Goal: Information Seeking & Learning: Learn about a topic

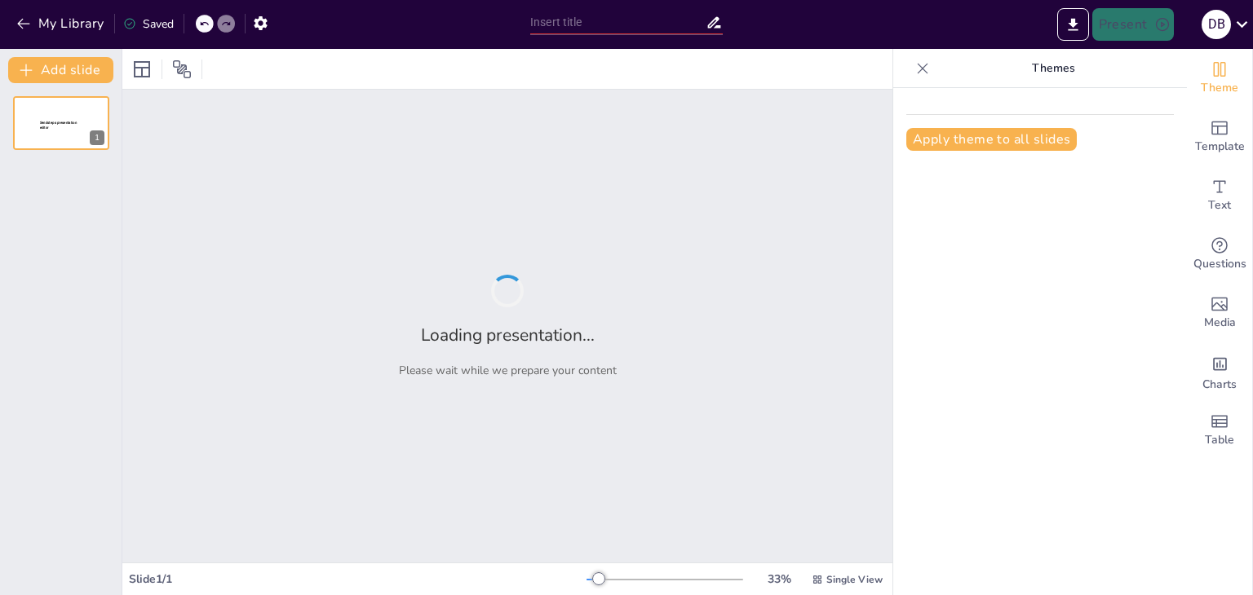
type input "Mecanismos de Reproducción en Protozoos: [DEMOGRAPHIC_DATA] y Sexual"
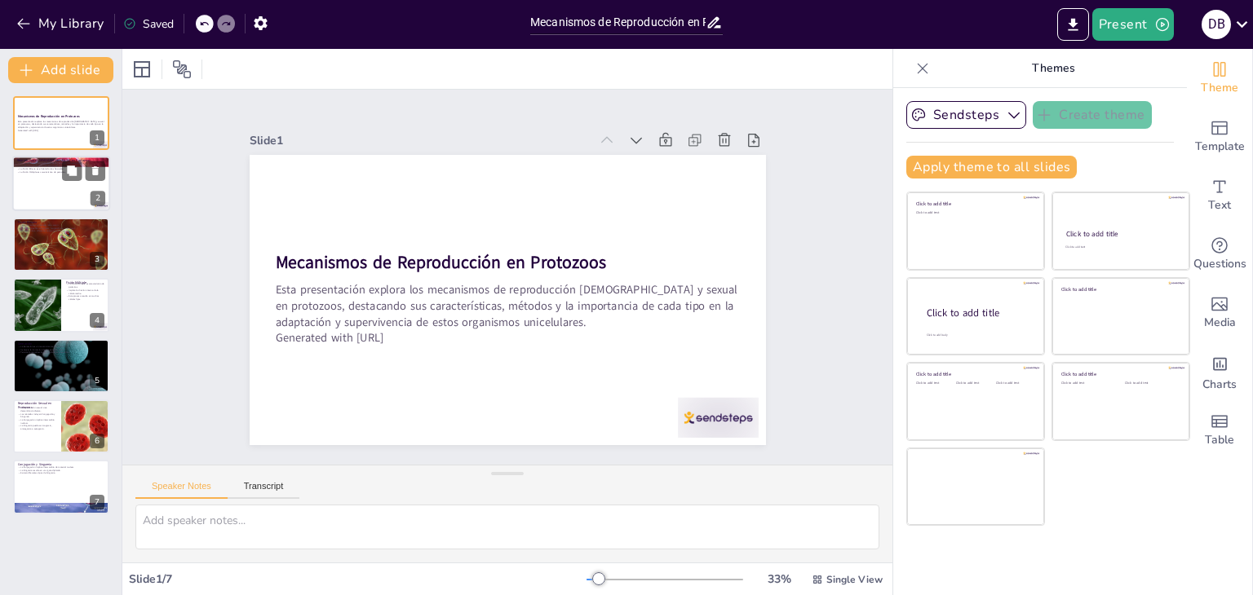
click at [75, 181] on div at bounding box center [61, 184] width 98 height 55
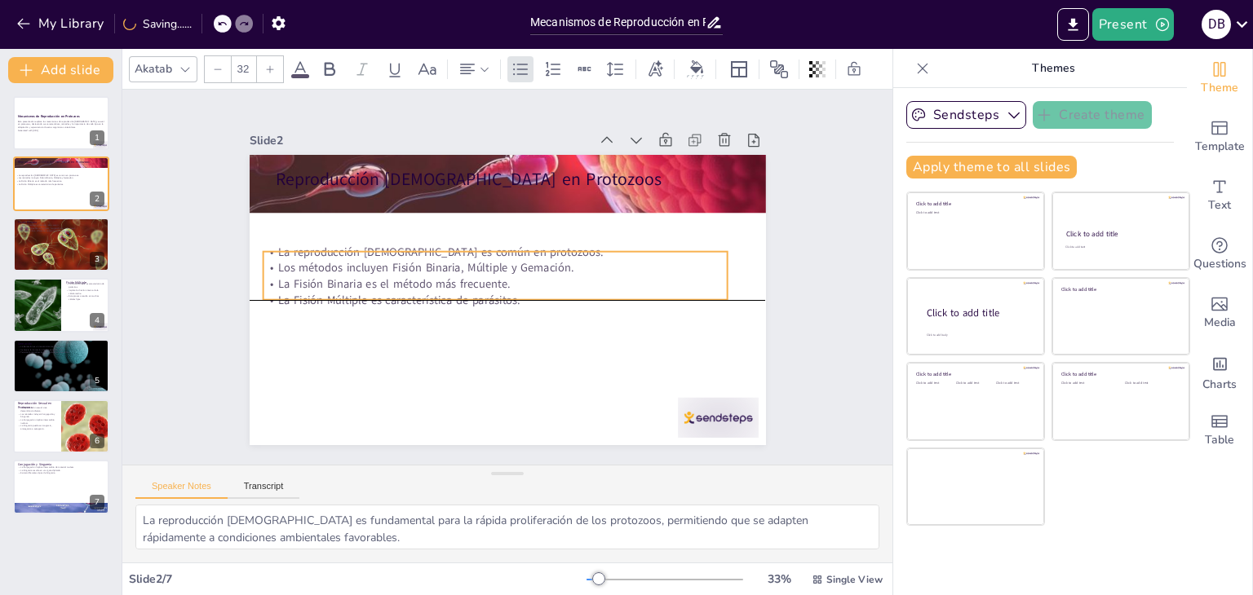
drag, startPoint x: 440, startPoint y: 206, endPoint x: 427, endPoint y: 263, distance: 58.4
click at [427, 263] on p "Los métodos incluyen Fisión Binaria, Múltiple y Gemación." at bounding box center [495, 269] width 464 height 64
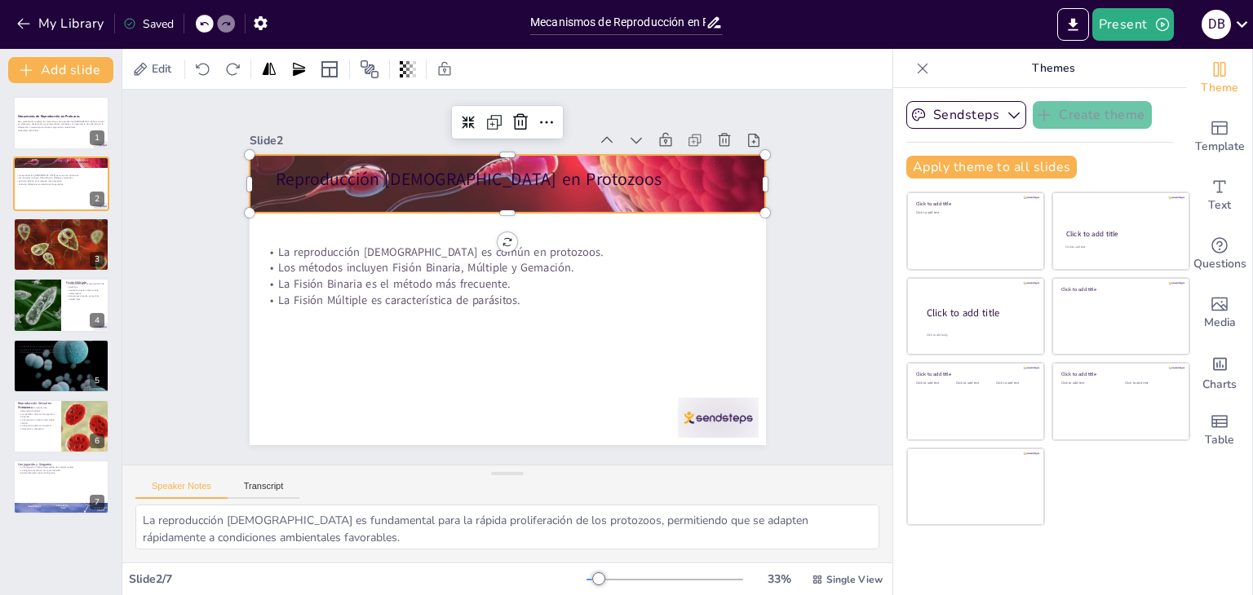
click at [661, 200] on div at bounding box center [452, 201] width 569 height 512
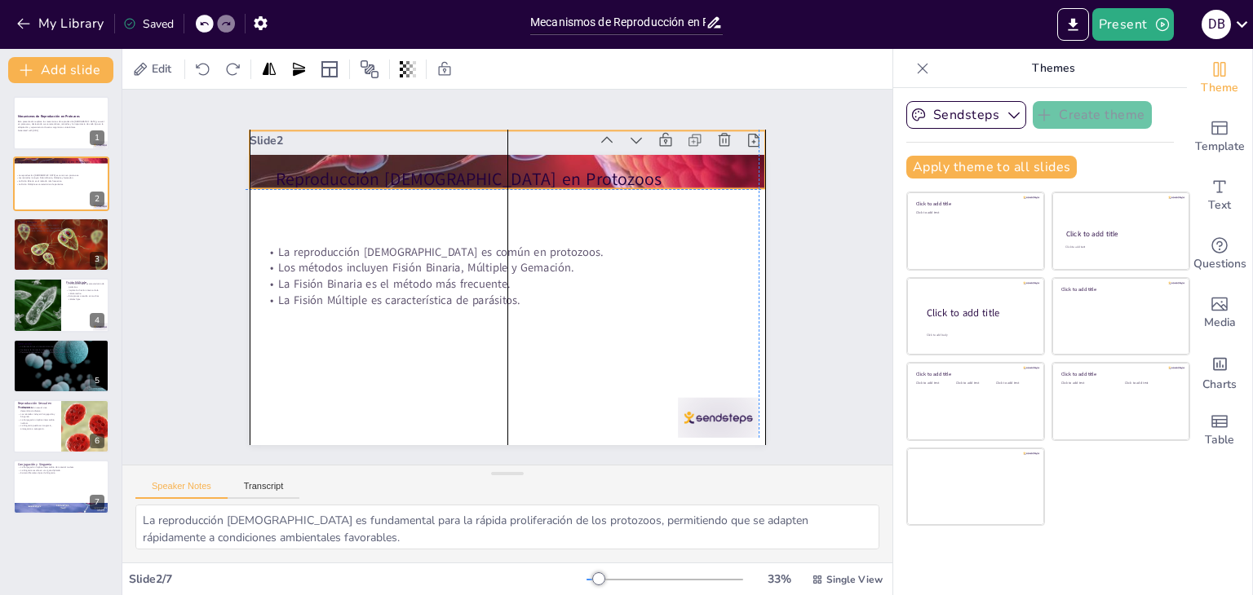
drag, startPoint x: 661, startPoint y: 199, endPoint x: 658, endPoint y: 175, distance: 23.8
click at [658, 175] on div "Reproducción [DEMOGRAPHIC_DATA] en Protozoos La reproducción [DEMOGRAPHIC_DATA]…" at bounding box center [619, 326] width 210 height 471
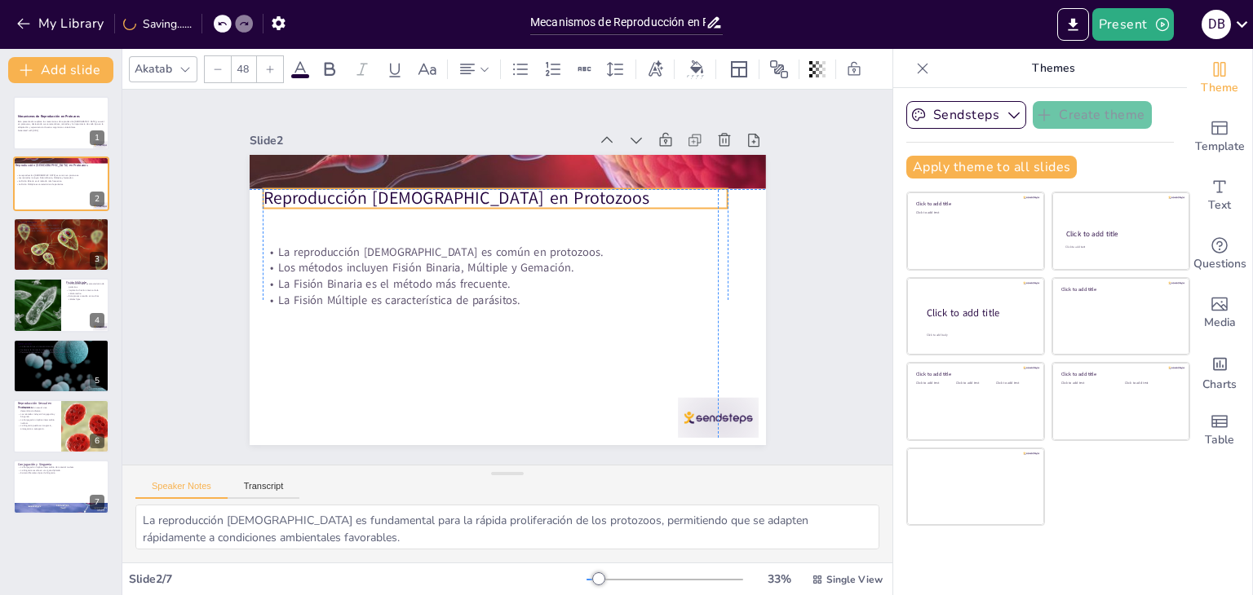
drag, startPoint x: 427, startPoint y: 172, endPoint x: 409, endPoint y: 192, distance: 27.2
click at [418, 192] on p "Reproducción [DEMOGRAPHIC_DATA] en Protozoos" at bounding box center [564, 221] width 293 height 390
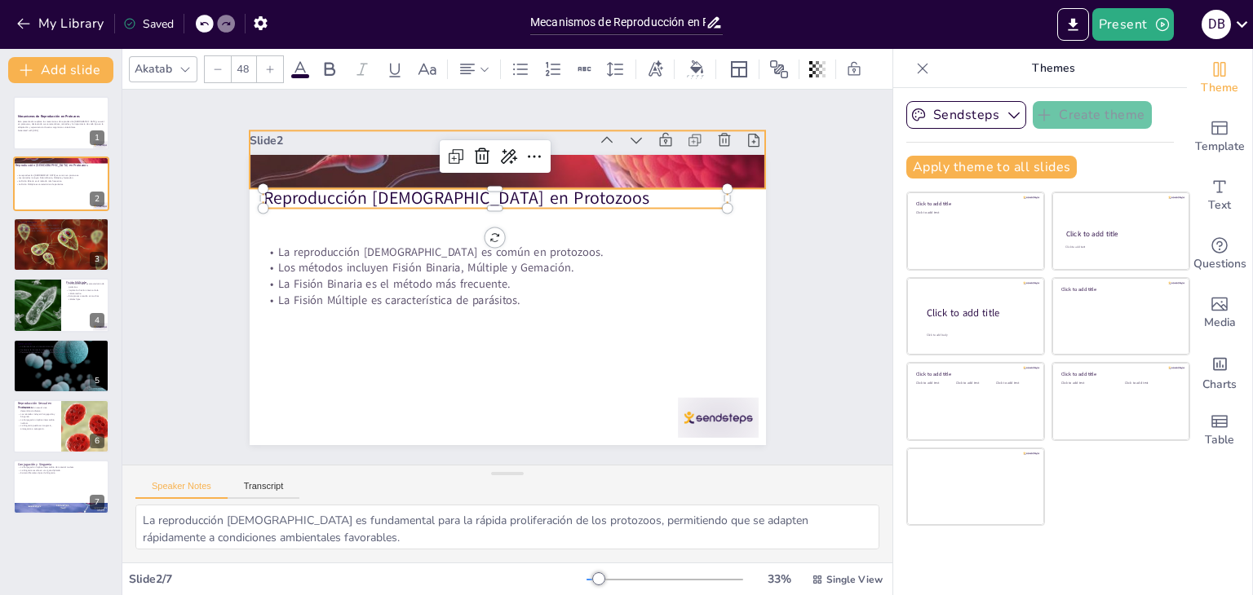
click at [643, 212] on div at bounding box center [483, 392] width 559 height 360
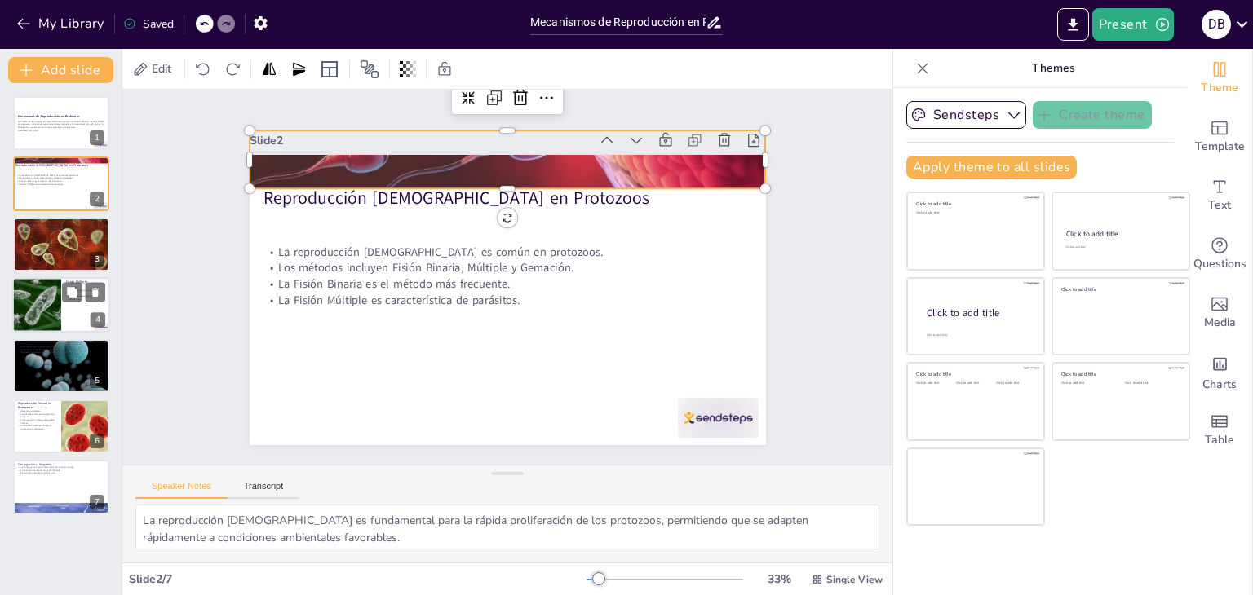
click at [61, 294] on div at bounding box center [37, 304] width 82 height 55
type textarea "La relación entre la Fisión Múltiple y los parásitos como [MEDICAL_DATA] ilustr…"
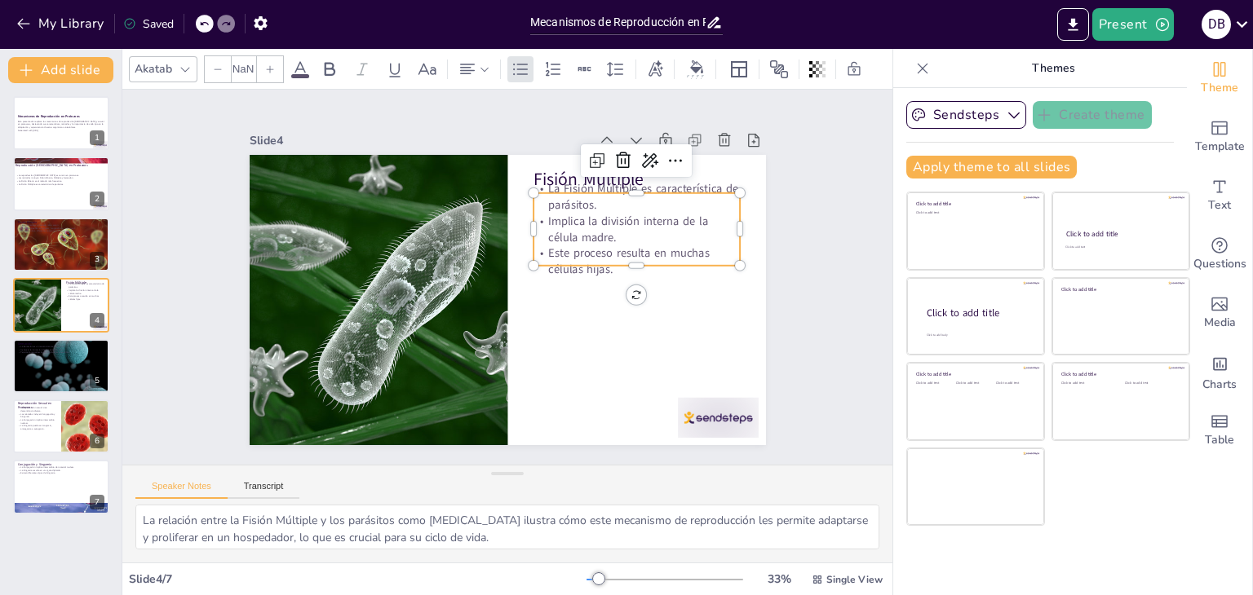
type input "32"
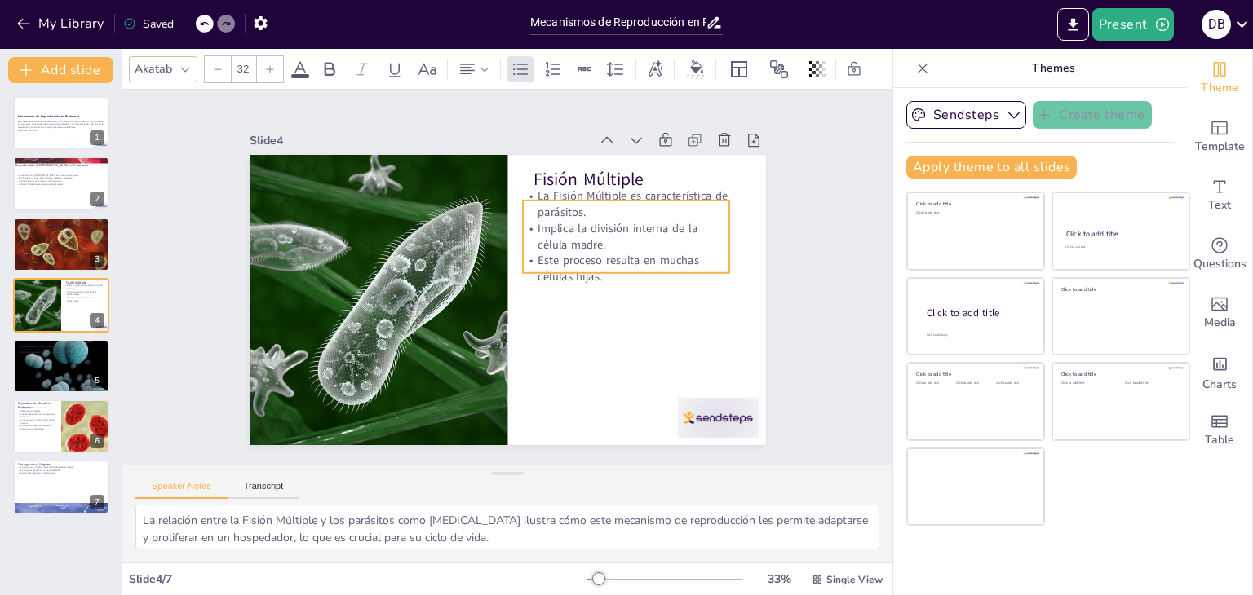
drag, startPoint x: 573, startPoint y: 199, endPoint x: 562, endPoint y: 206, distance: 12.9
click at [562, 314] on p "La Fisión Múltiple es característica de parásitos." at bounding box center [525, 414] width 113 height 201
click at [573, 290] on p "Este proceso resulta en muchas células hijas." at bounding box center [535, 394] width 74 height 209
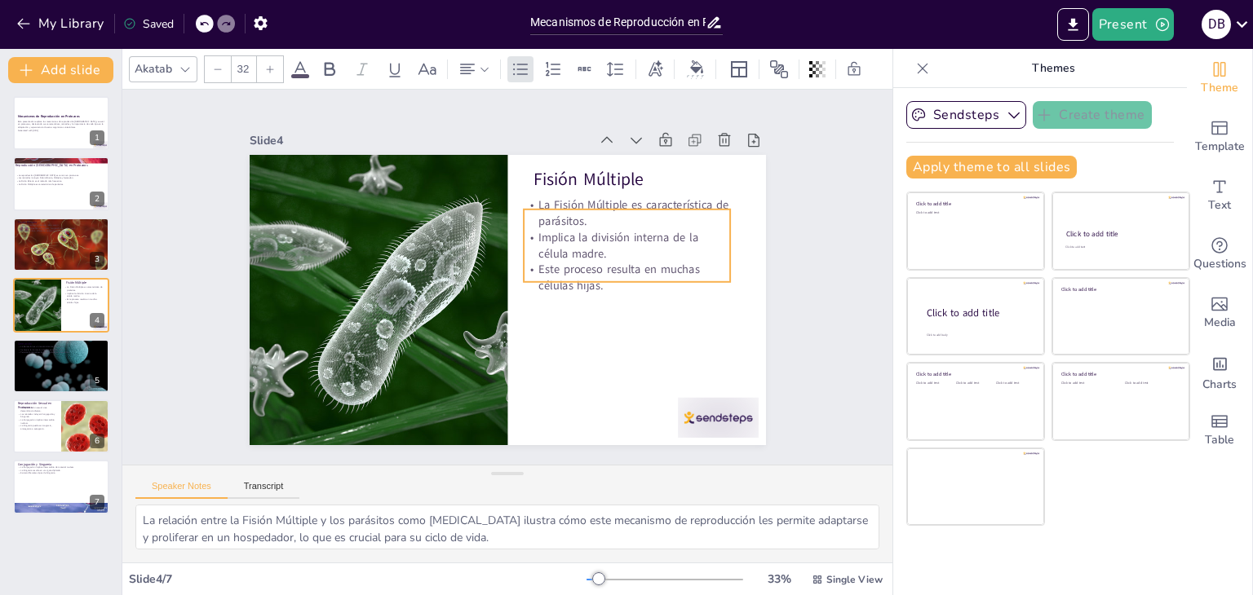
click at [511, 281] on p "Este proceso resulta en muchas células hijas." at bounding box center [437, 374] width 148 height 186
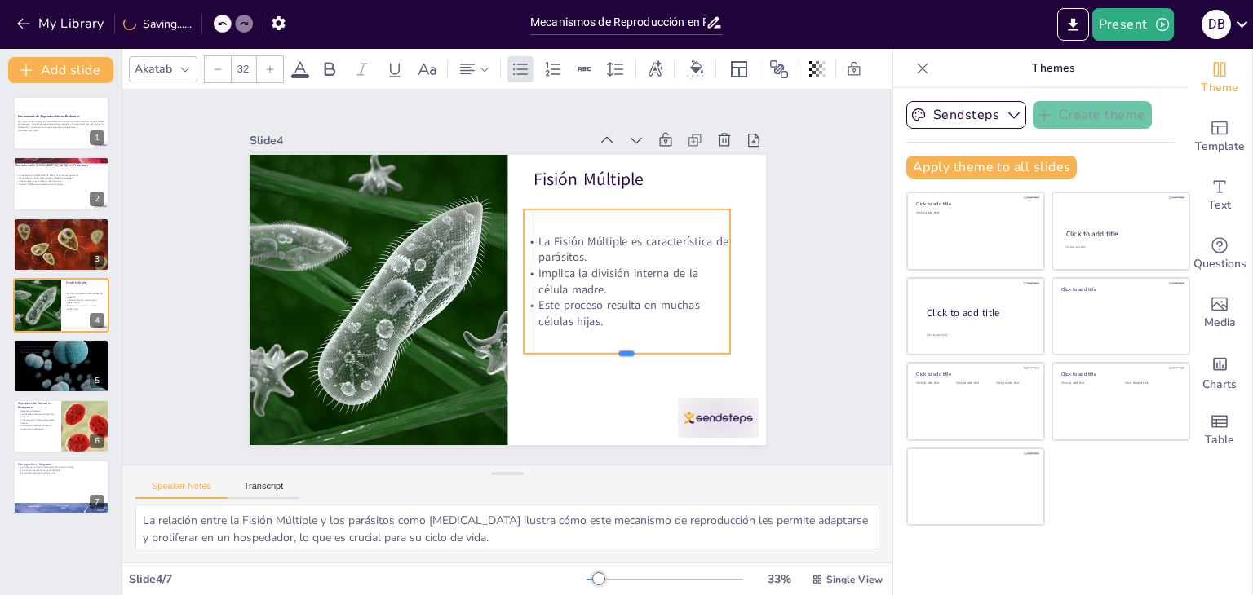
drag, startPoint x: 610, startPoint y: 279, endPoint x: 609, endPoint y: 351, distance: 71.8
click at [609, 351] on div at bounding box center [650, 304] width 194 height 96
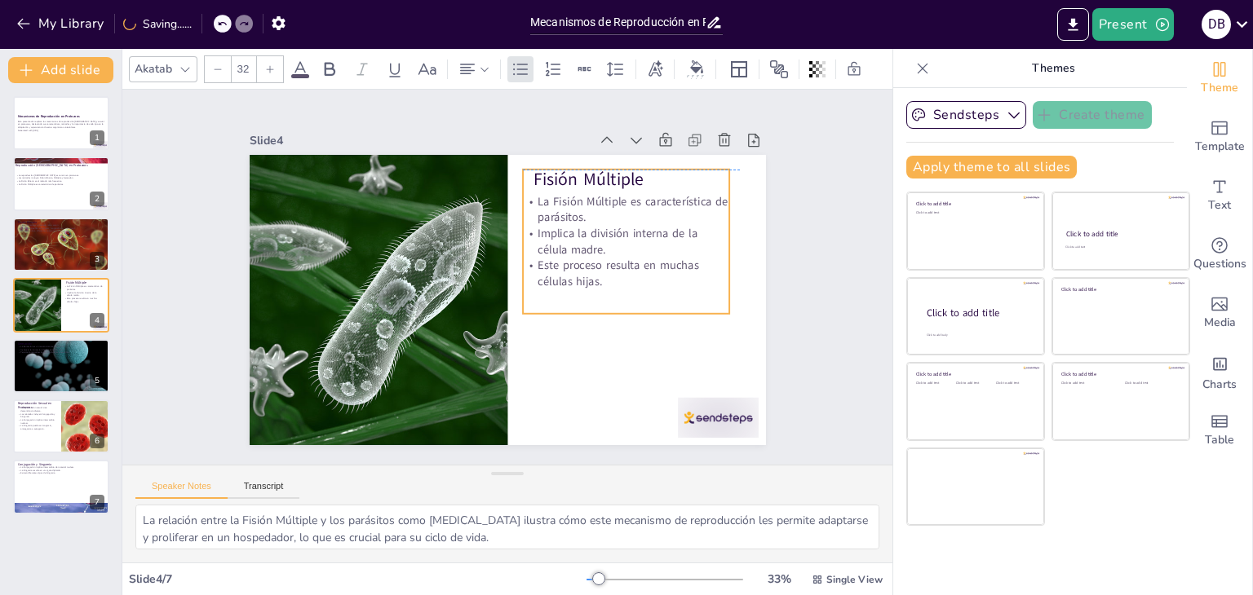
drag, startPoint x: 581, startPoint y: 329, endPoint x: 580, endPoint y: 291, distance: 37.5
click at [580, 291] on div "La Fisión Múltiple es característica de parásitos. Implica la división interna …" at bounding box center [609, 206] width 241 height 201
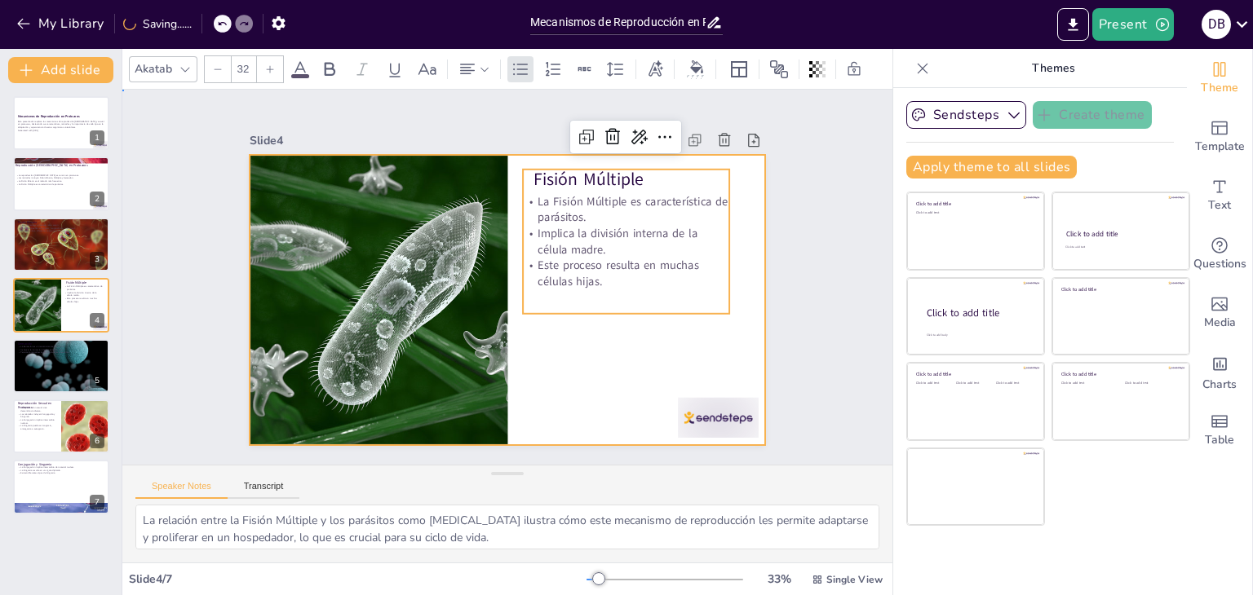
click at [547, 376] on div at bounding box center [529, 272] width 391 height 565
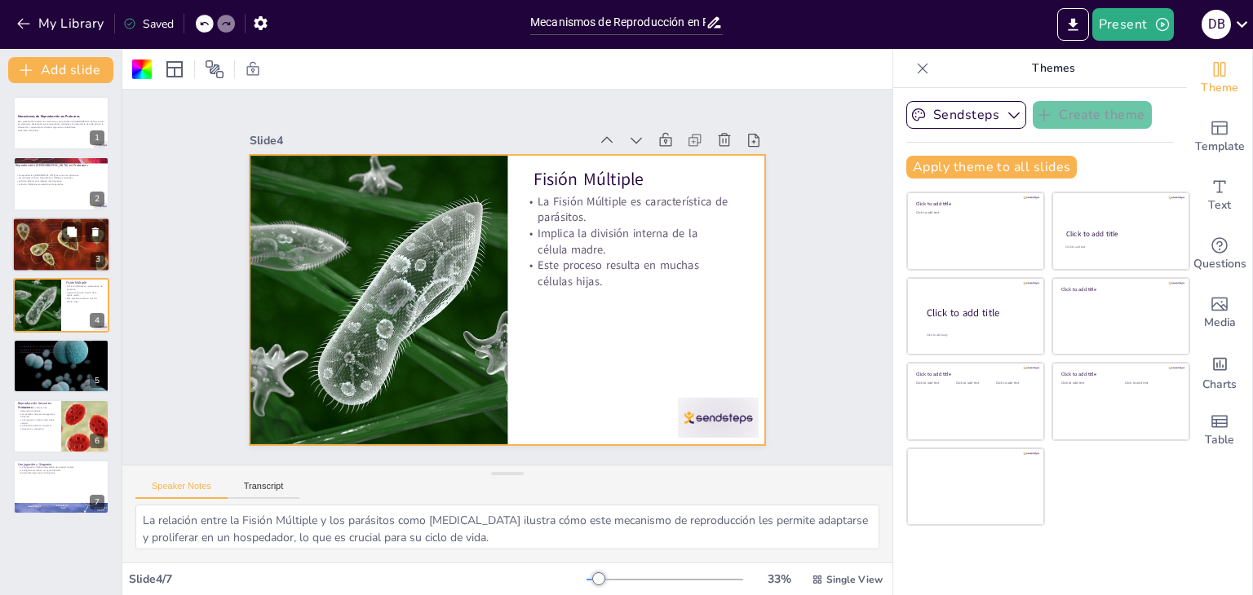
click at [64, 242] on div at bounding box center [61, 244] width 110 height 55
type textarea "La prevalencia de la Fisión Binaria en protozoos resalta su efectividad en la r…"
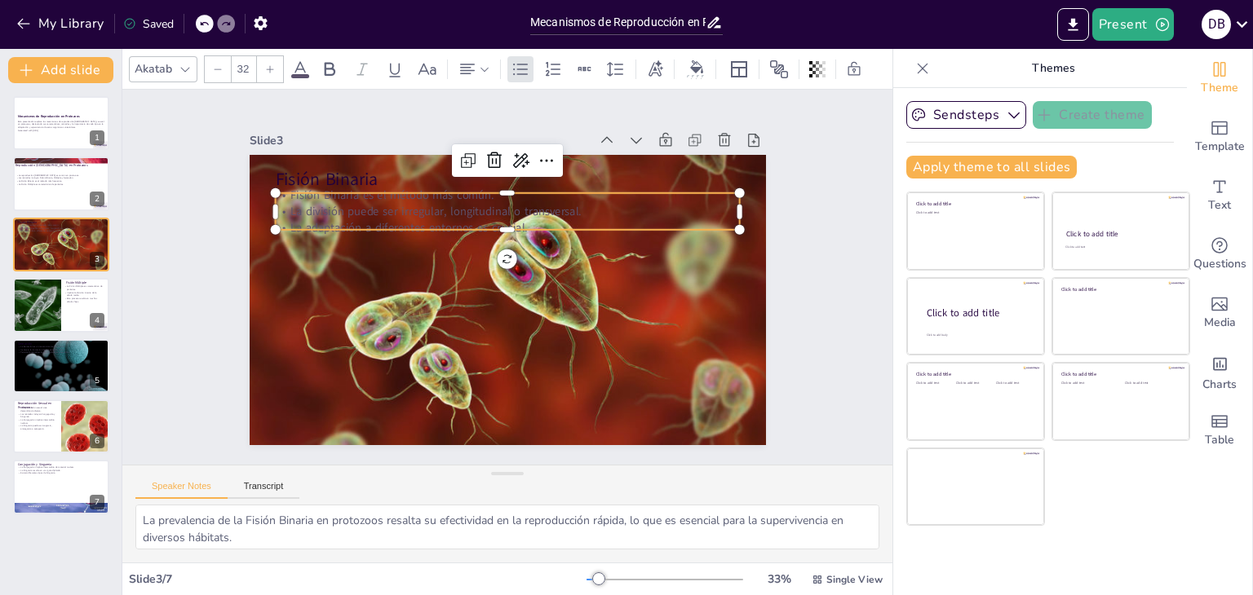
click at [374, 203] on p "La división puede ser irregular, longitudinal o transversal." at bounding box center [552, 326] width 356 height 323
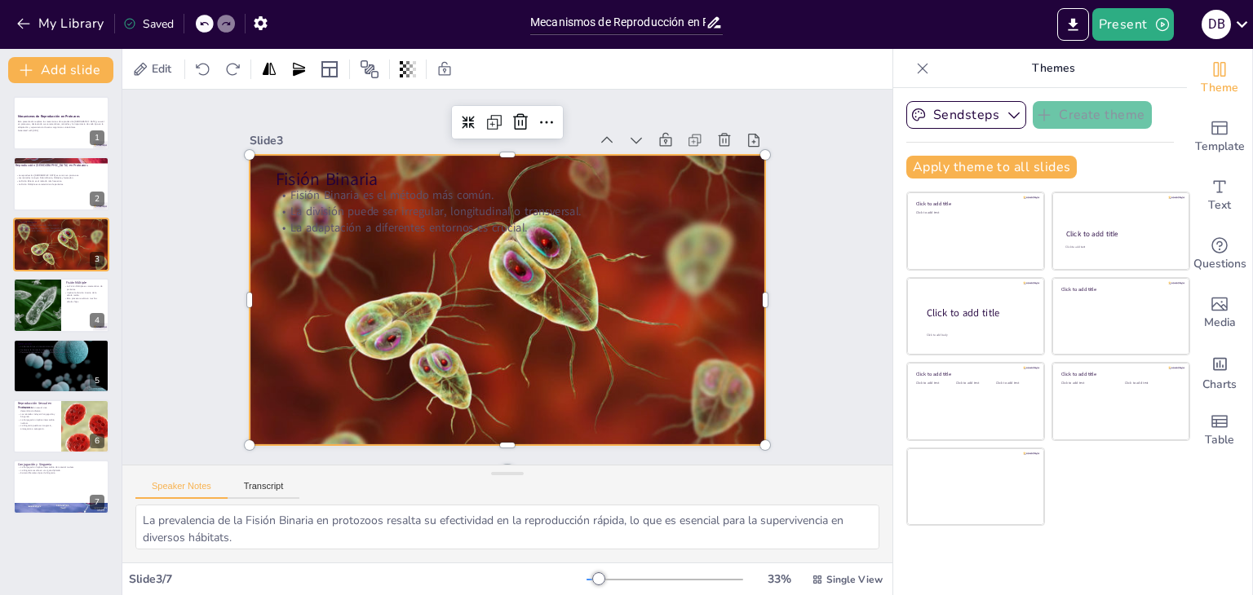
click at [338, 330] on div at bounding box center [529, 284] width 456 height 642
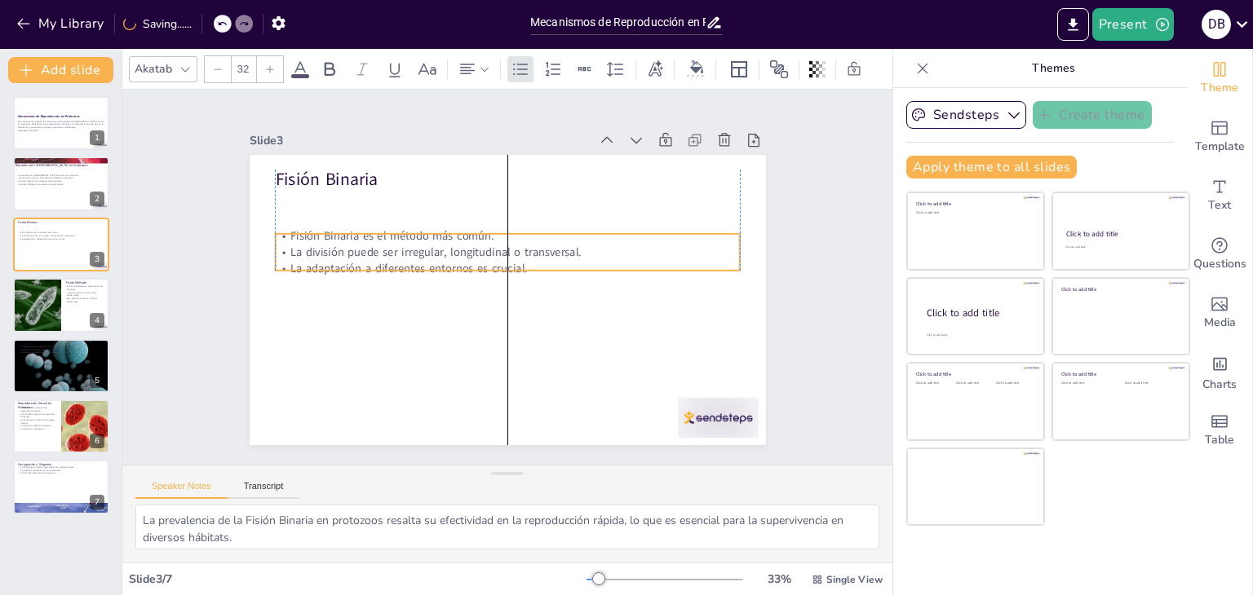
drag, startPoint x: 294, startPoint y: 207, endPoint x: 294, endPoint y: 248, distance: 40.8
click at [294, 248] on p "La división puede ser irregular, longitudinal o transversal." at bounding box center [507, 253] width 465 height 16
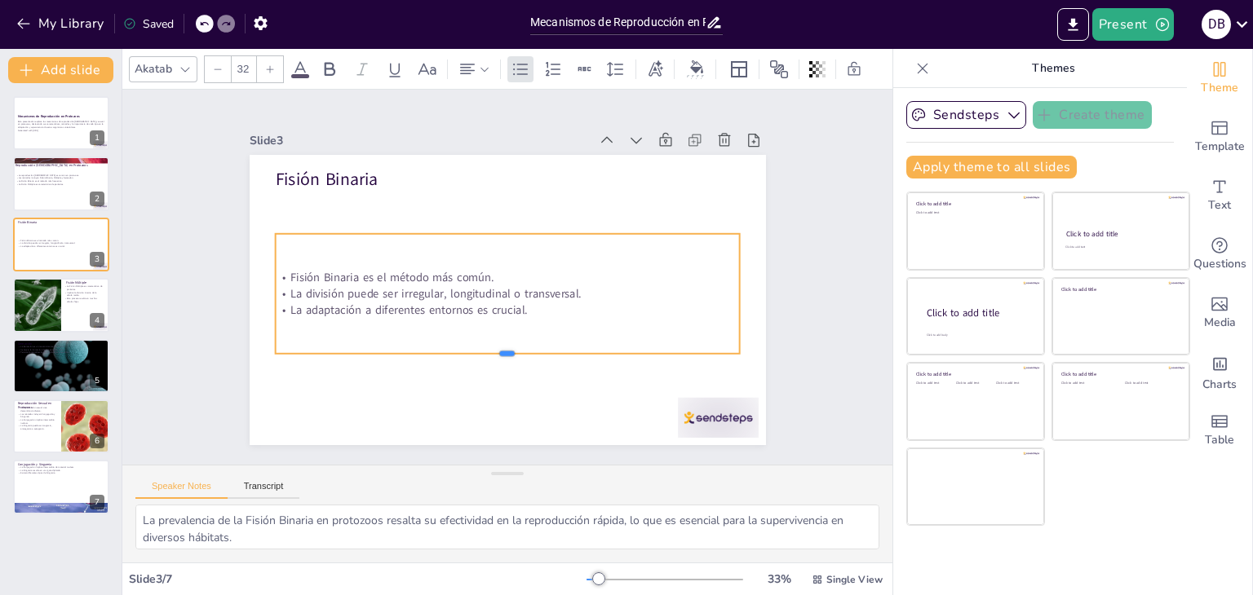
drag, startPoint x: 498, startPoint y: 265, endPoint x: 489, endPoint y: 347, distance: 82.1
click at [455, 347] on div at bounding box center [424, 286] width 61 height 463
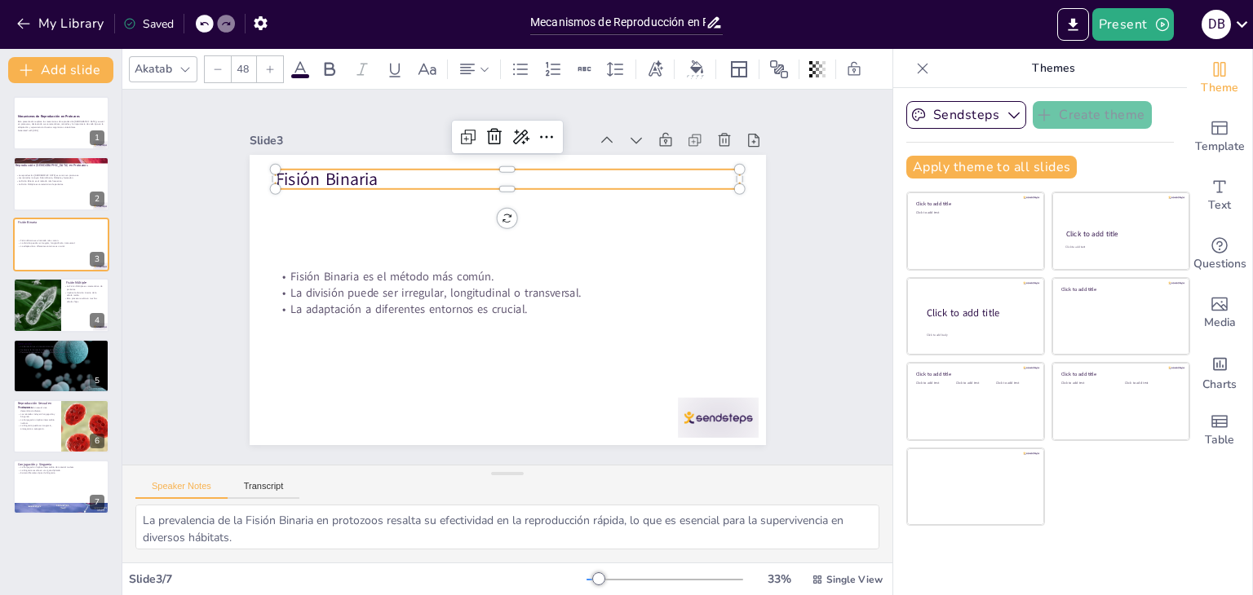
click at [320, 236] on p "Fisión Binaria" at bounding box center [458, 362] width 414 height 253
click at [176, 60] on div at bounding box center [185, 70] width 20 height 20
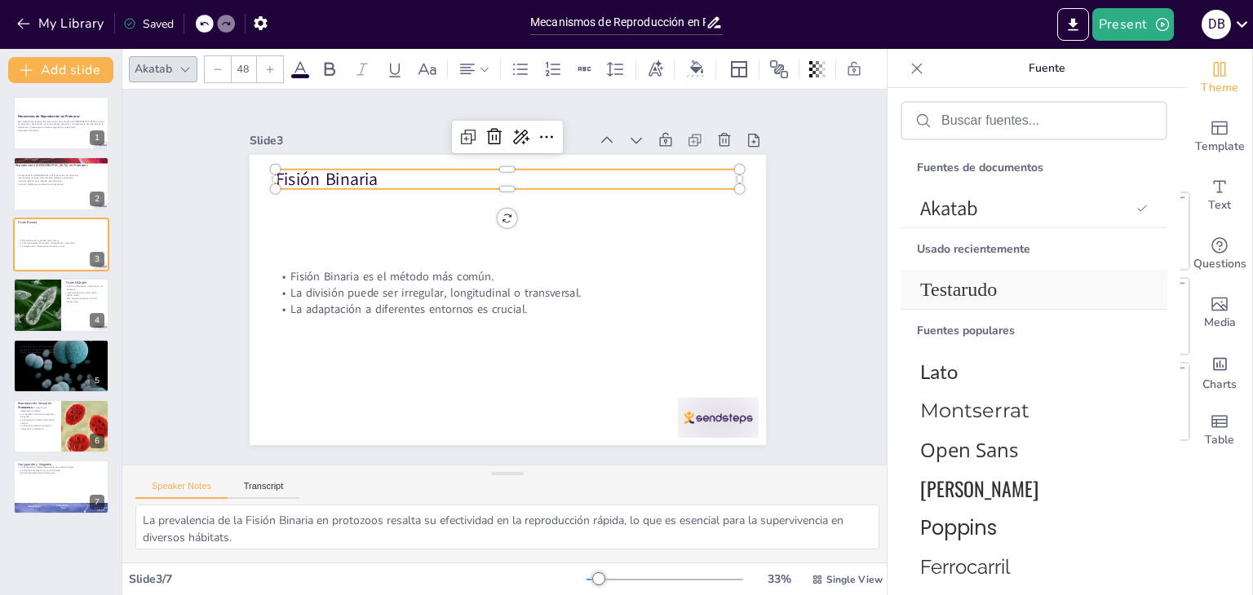
click at [936, 294] on font "Testarudo" at bounding box center [958, 289] width 77 height 21
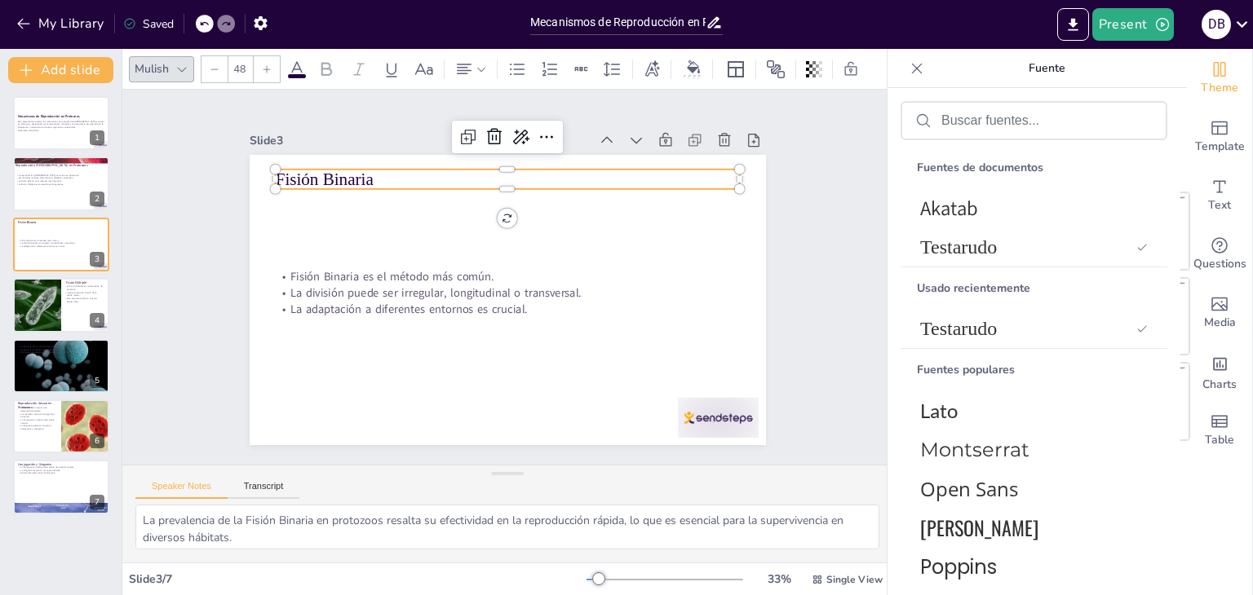
click at [279, 69] on div at bounding box center [267, 69] width 26 height 26
click at [262, 73] on icon at bounding box center [267, 69] width 10 height 10
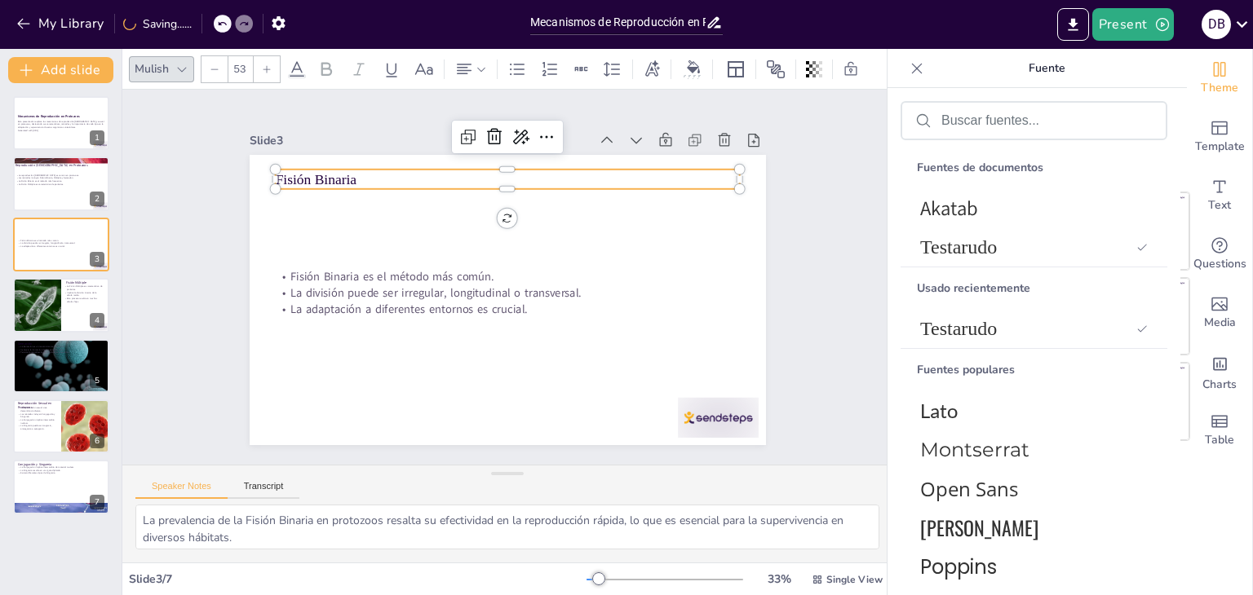
click at [262, 73] on icon at bounding box center [267, 69] width 10 height 10
drag, startPoint x: 261, startPoint y: 73, endPoint x: 277, endPoint y: 69, distance: 16.6
click at [277, 69] on div at bounding box center [267, 69] width 26 height 26
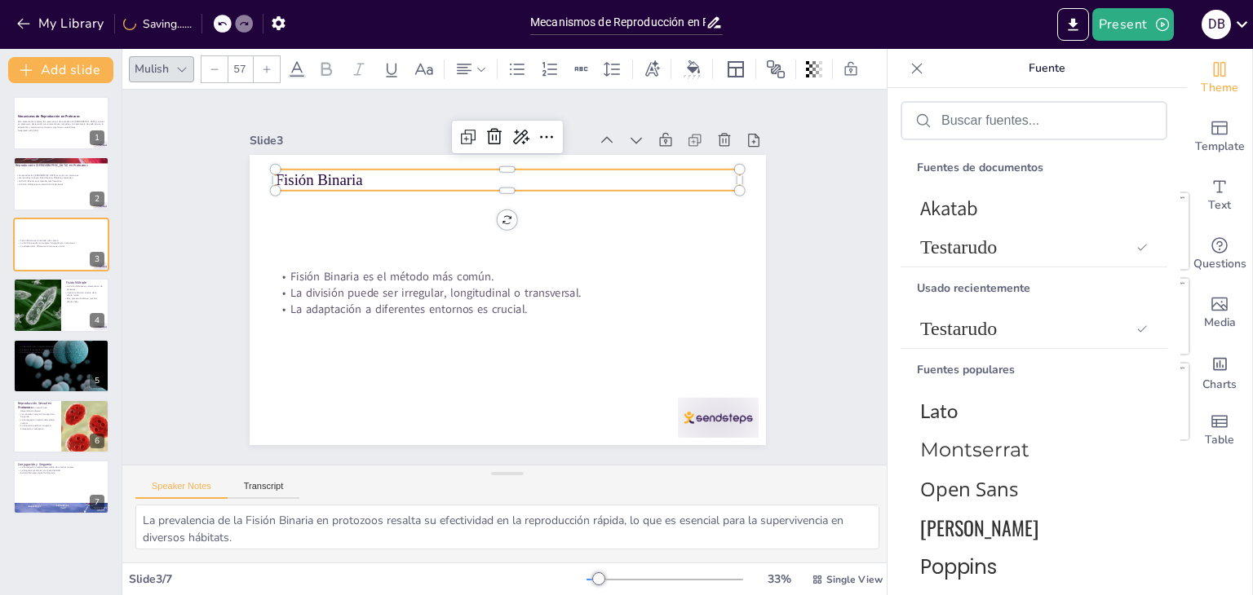
click at [269, 68] on icon at bounding box center [267, 69] width 10 height 10
type input "60"
drag, startPoint x: 266, startPoint y: 79, endPoint x: 257, endPoint y: 92, distance: 15.8
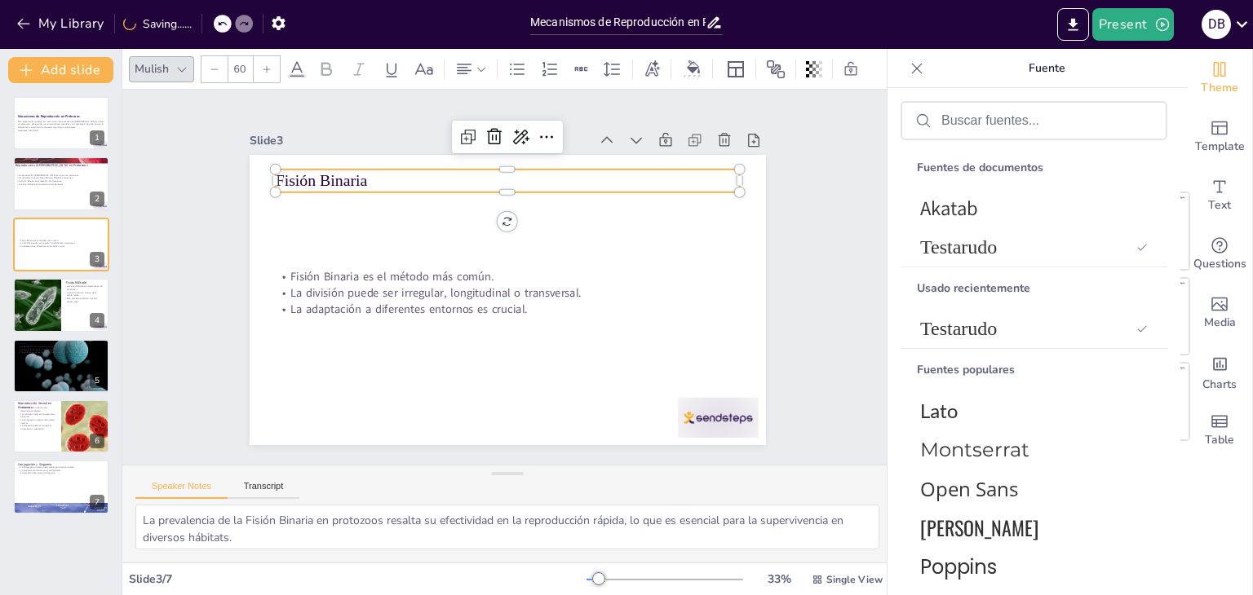
click at [257, 92] on div "Mulish 60 Slide 1 Mecanismos de Reproducción en Protozoos Esta presentación exp…" at bounding box center [507, 322] width 770 height 546
click at [257, 92] on div "Slide 1 Mecanismos de Reproducción en Protozoos Esta presentación explora los m…" at bounding box center [507, 277] width 756 height 843
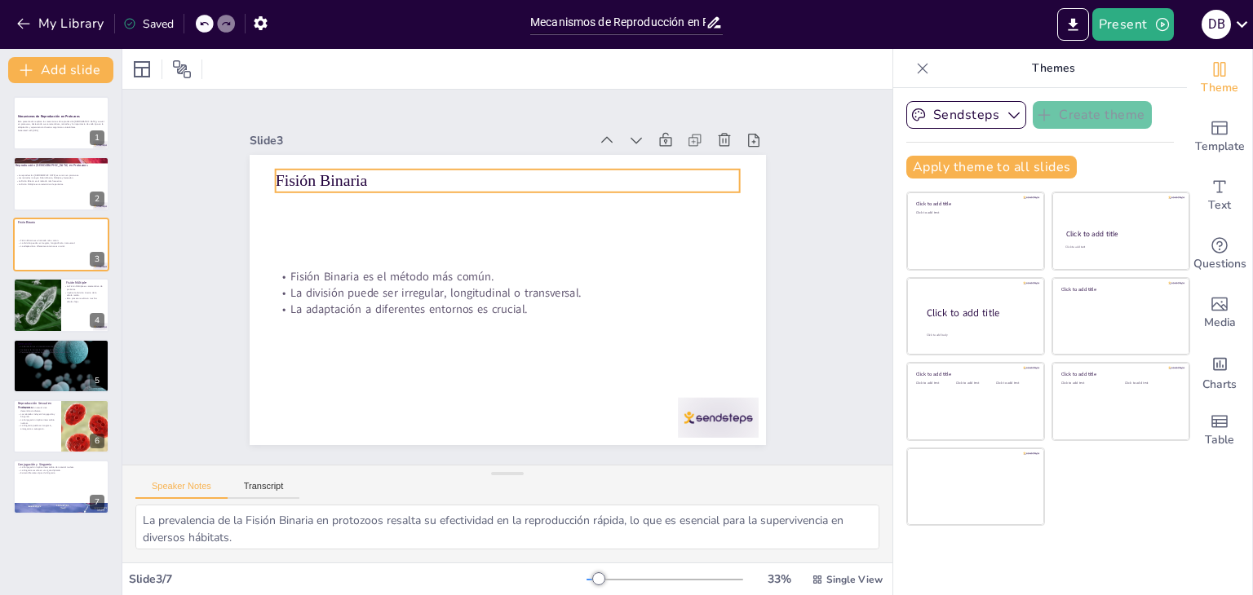
click at [516, 174] on p "Fisión Binaria" at bounding box center [598, 306] width 165 height 449
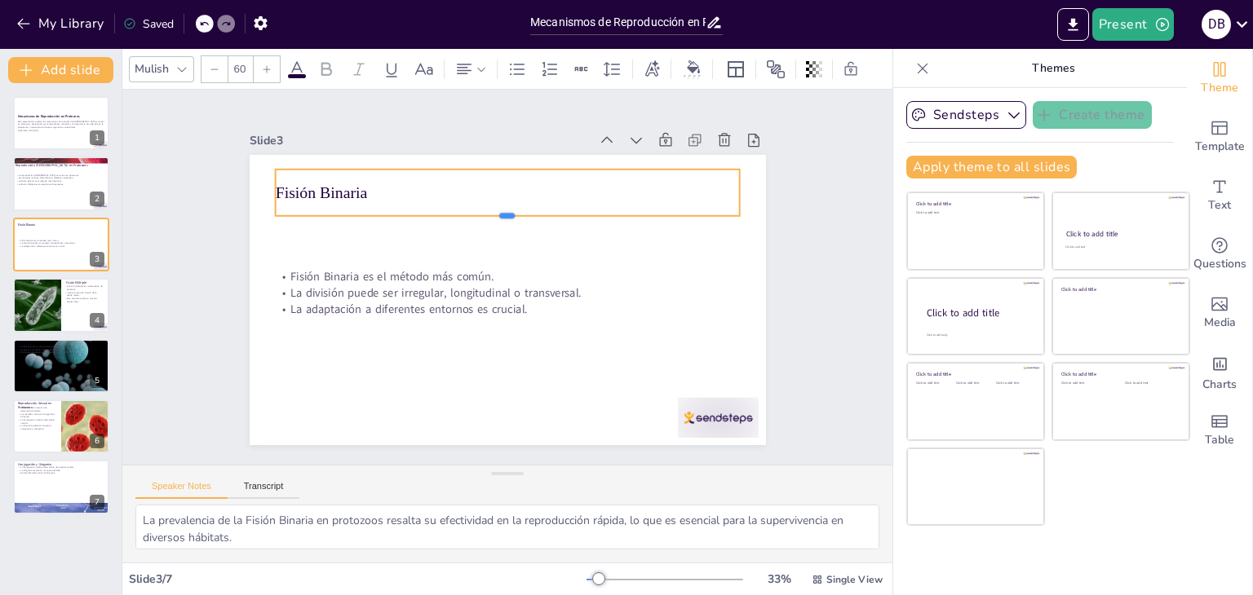
drag, startPoint x: 496, startPoint y: 188, endPoint x: 513, endPoint y: 232, distance: 47.3
click at [513, 232] on div "Fisión Binaria Fisión Binaria es el método más común. La división puede ser irr…" at bounding box center [484, 281] width 391 height 565
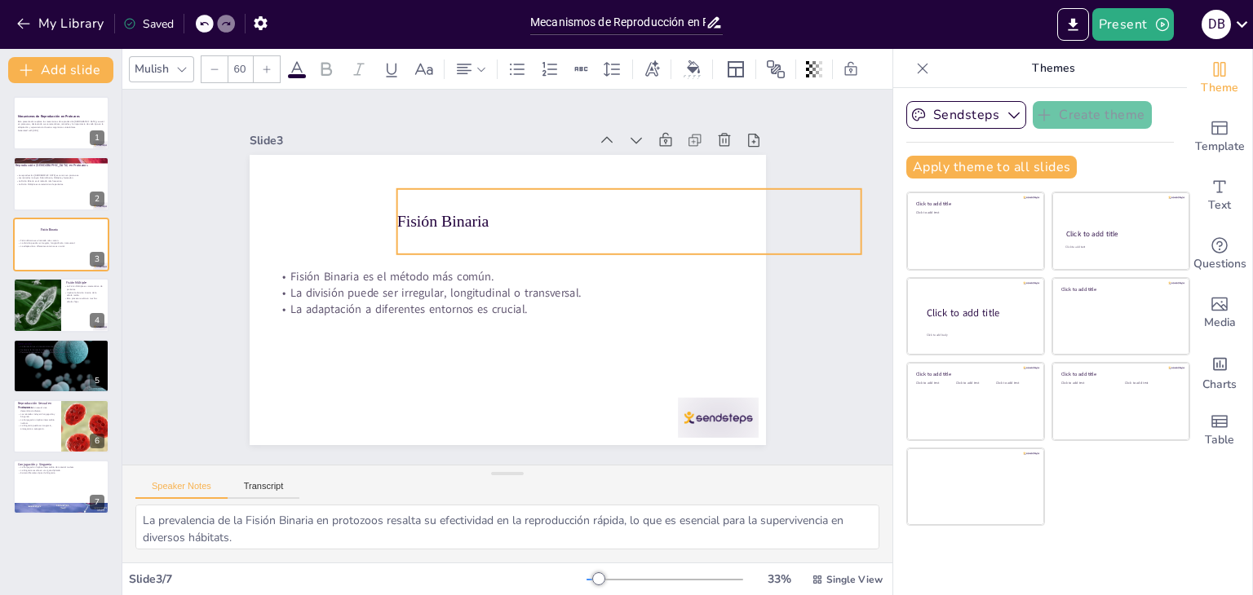
drag, startPoint x: 428, startPoint y: 206, endPoint x: 548, endPoint y: 228, distance: 121.7
click at [413, 228] on div "Fisión Binaria Fisión Binaria es el método más común. La división puede ser irr…" at bounding box center [386, 289] width 54 height 513
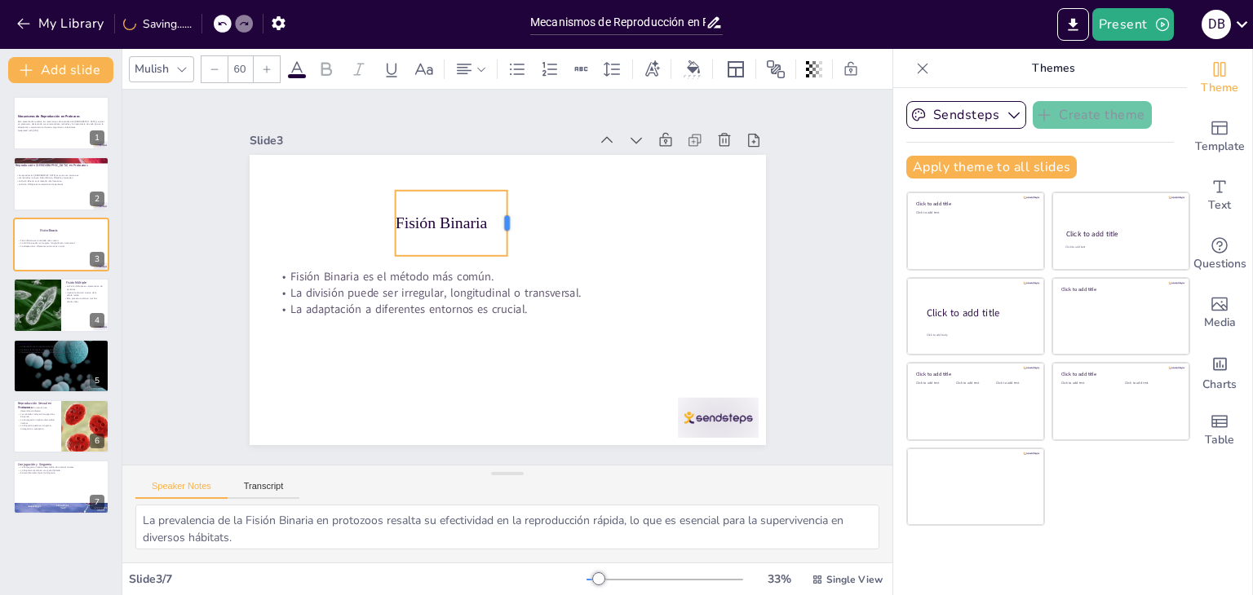
drag, startPoint x: 848, startPoint y: 217, endPoint x: 496, endPoint y: 223, distance: 352.4
click at [496, 298] on div at bounding box center [495, 331] width 20 height 66
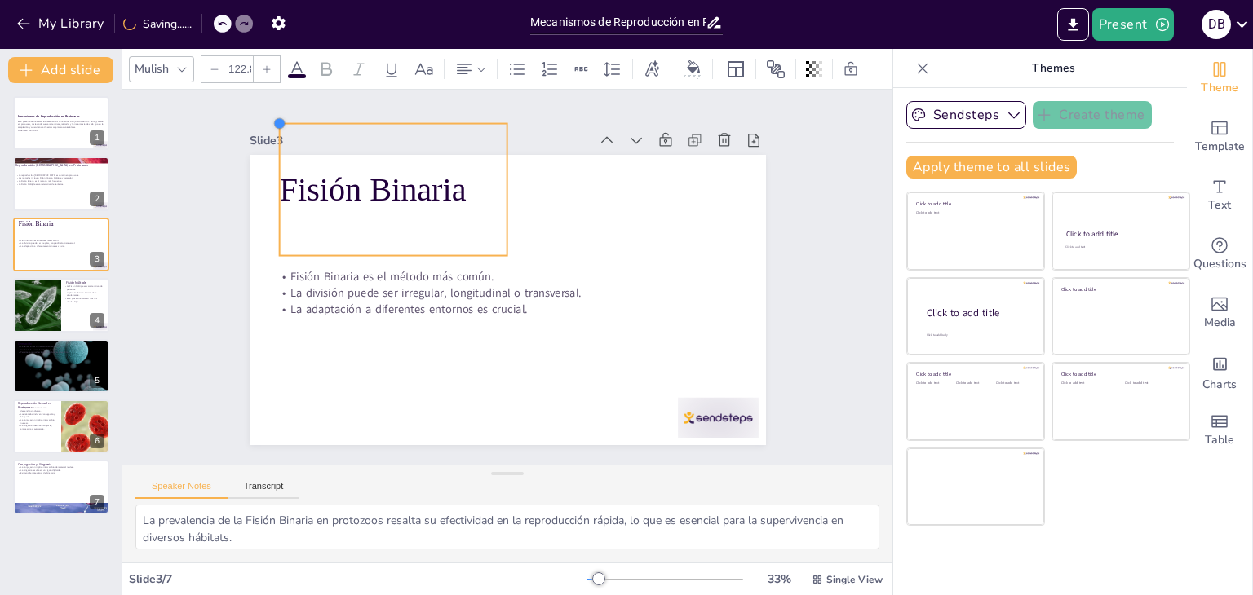
drag, startPoint x: 385, startPoint y: 183, endPoint x: 267, endPoint y: 166, distance: 118.8
click at [267, 166] on div "Fisión Binaria Fisión Binaria es el método más común. La división puede ser irr…" at bounding box center [502, 255] width 565 height 391
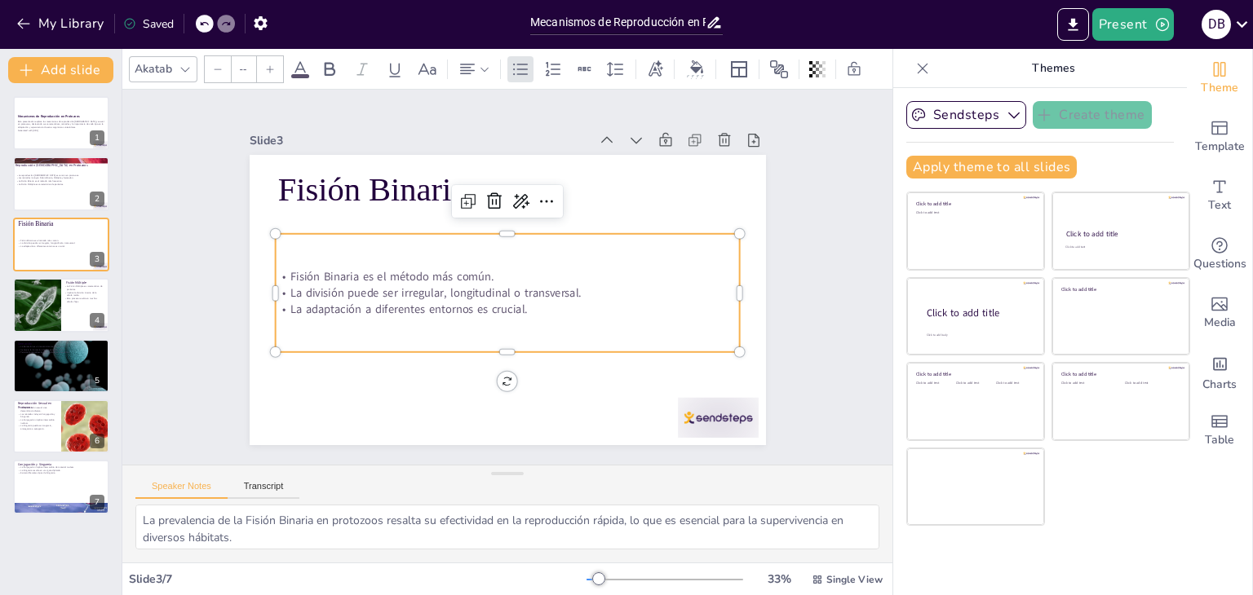
type input "32"
click at [533, 304] on p "La adaptación a diferentes entornos es crucial." at bounding box center [476, 271] width 113 height 458
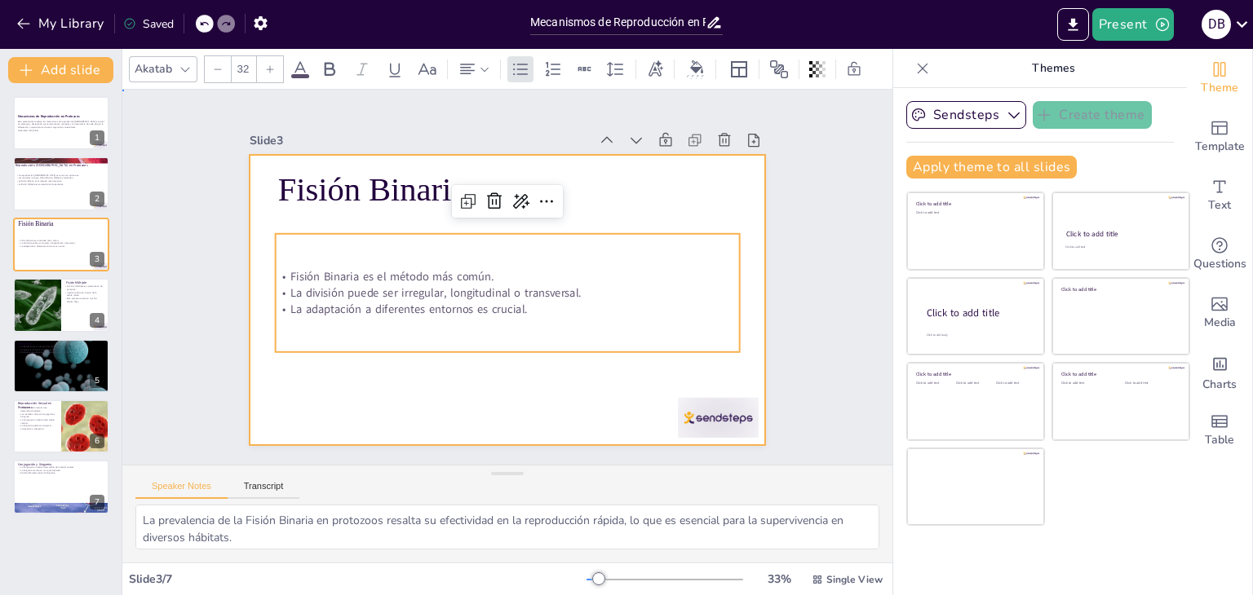
click at [455, 391] on div at bounding box center [530, 277] width 290 height 516
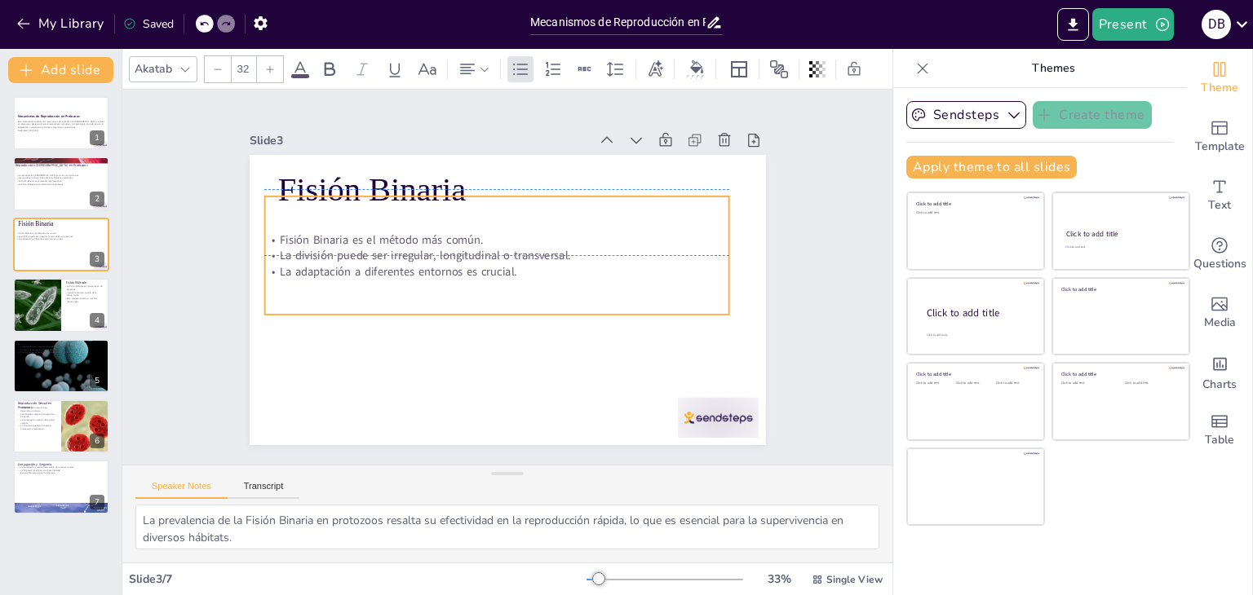
drag, startPoint x: 376, startPoint y: 265, endPoint x: 365, endPoint y: 223, distance: 42.9
click at [365, 223] on div "Fisión Binaria es el método más común. La división puede ser irregular, longitu…" at bounding box center [518, 255] width 369 height 445
click at [291, 258] on p "La adaptación a diferentes entornos es crucial." at bounding box center [495, 278] width 410 height 246
click at [347, 239] on p "Fisión Binaria es el método más común." at bounding box center [525, 242] width 356 height 323
click at [268, 64] on icon at bounding box center [270, 69] width 10 height 10
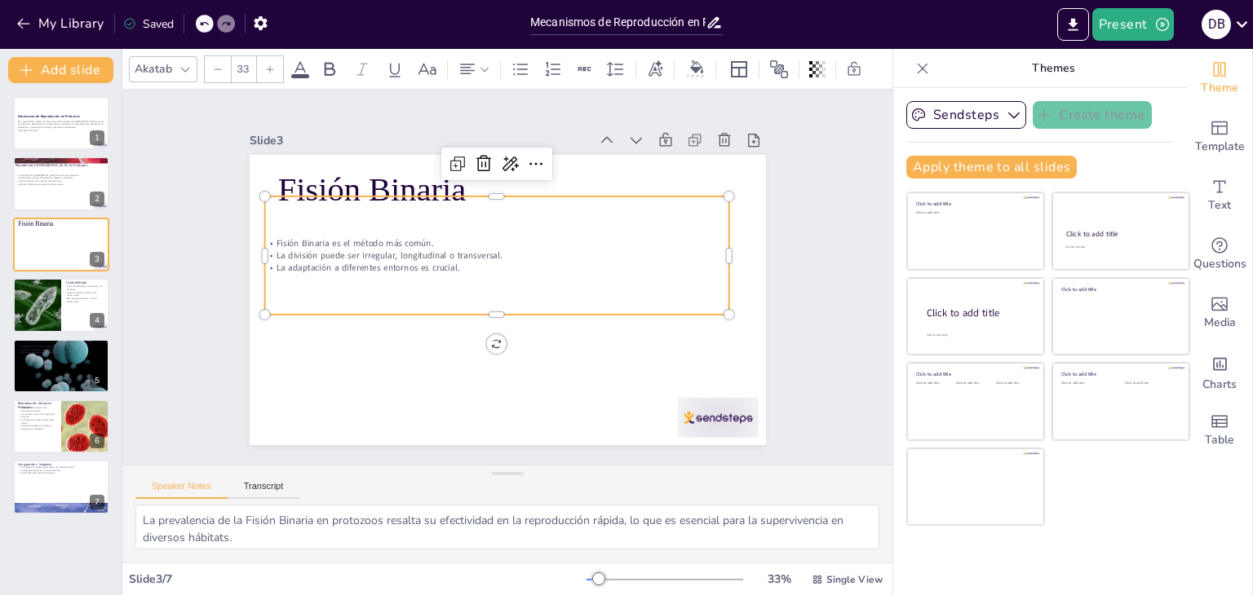
click at [267, 67] on icon at bounding box center [270, 69] width 10 height 10
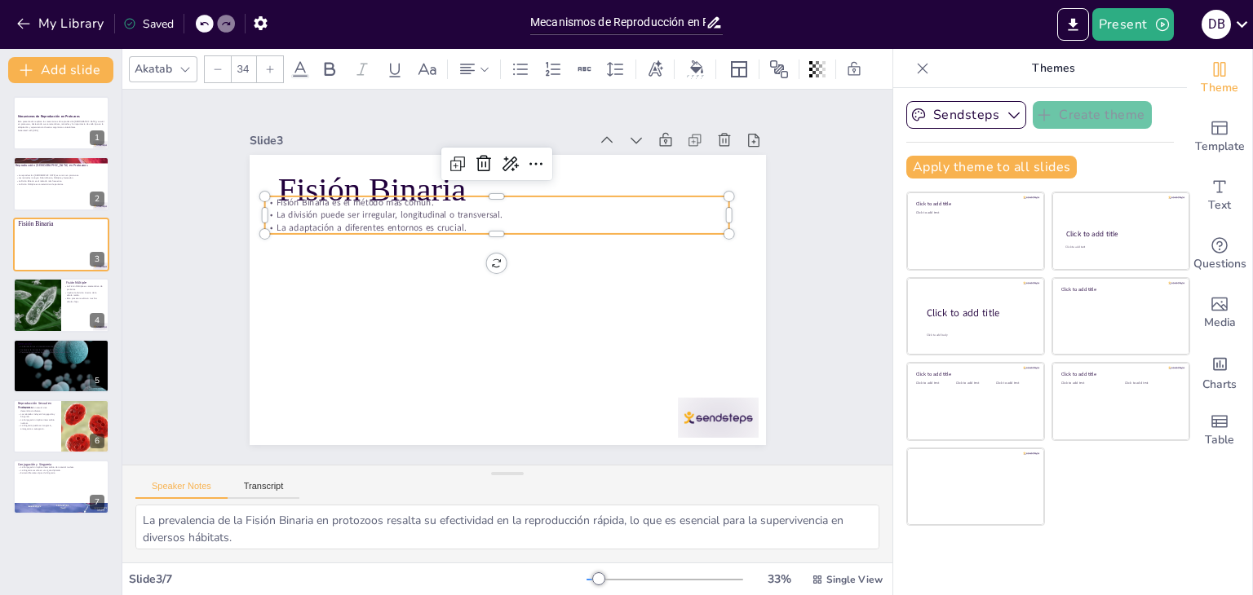
click at [267, 67] on icon at bounding box center [270, 69] width 10 height 10
type input "37"
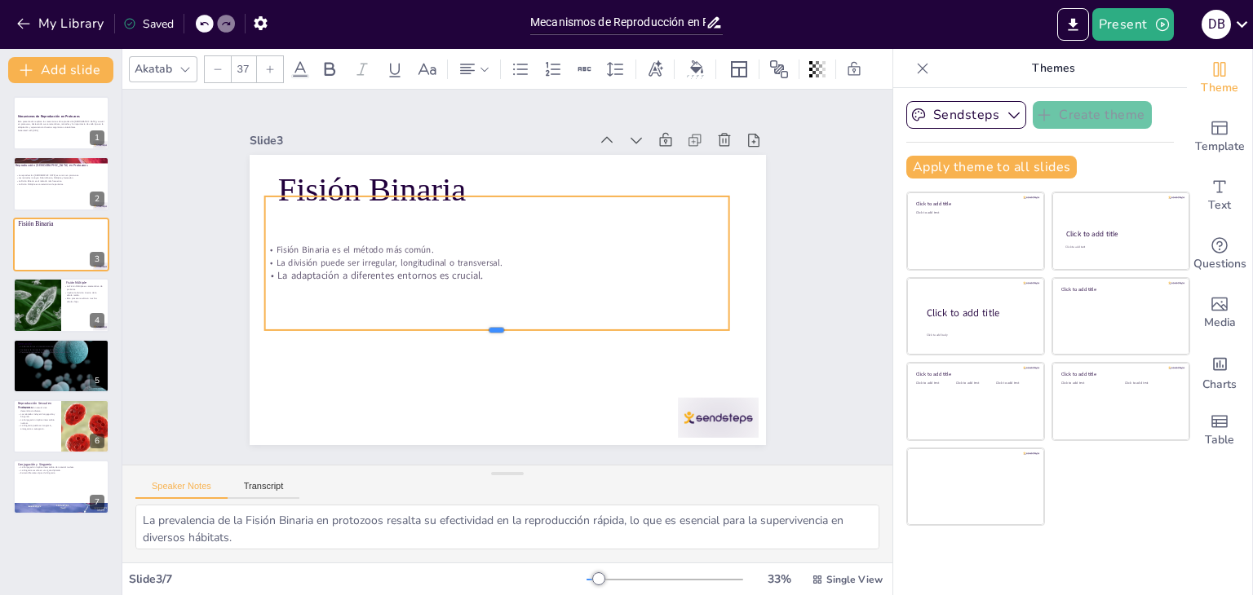
drag, startPoint x: 480, startPoint y: 232, endPoint x: 484, endPoint y: 327, distance: 95.5
click at [484, 327] on div at bounding box center [448, 292] width 201 height 430
drag, startPoint x: 717, startPoint y: 259, endPoint x: 511, endPoint y: 268, distance: 205.7
click at [511, 282] on div at bounding box center [516, 302] width 134 height 41
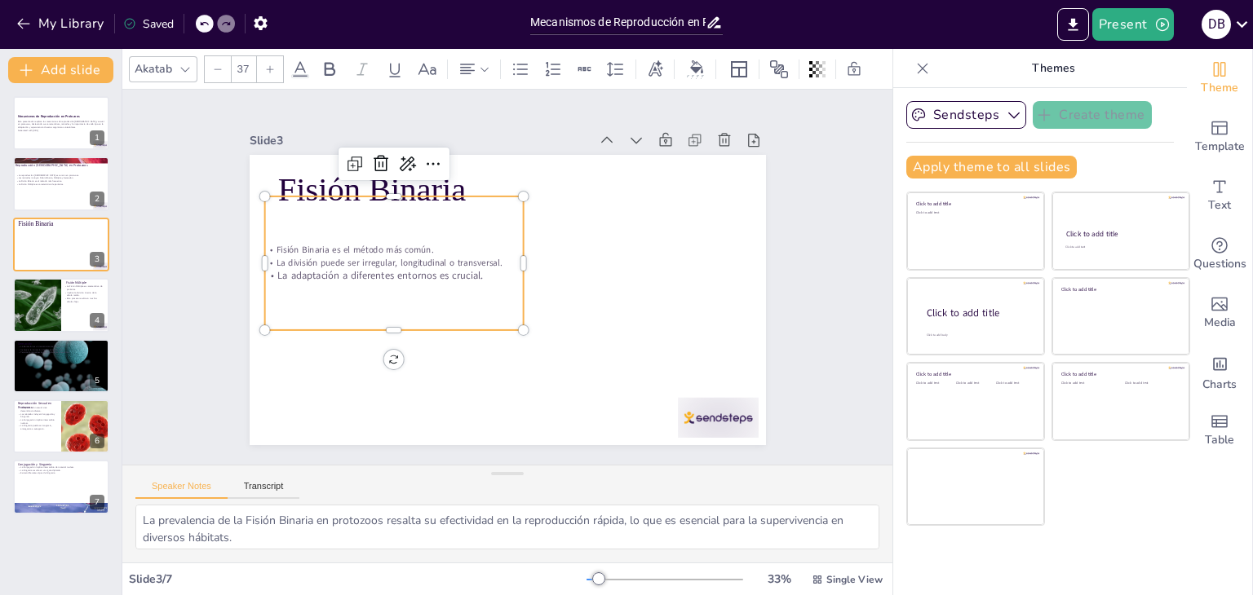
drag, startPoint x: 476, startPoint y: 285, endPoint x: 418, endPoint y: 340, distance: 80.8
click at [491, 304] on div "Fisión Binaria es el método más común. La división puede ser irregular, longitu…" at bounding box center [621, 279] width 272 height 161
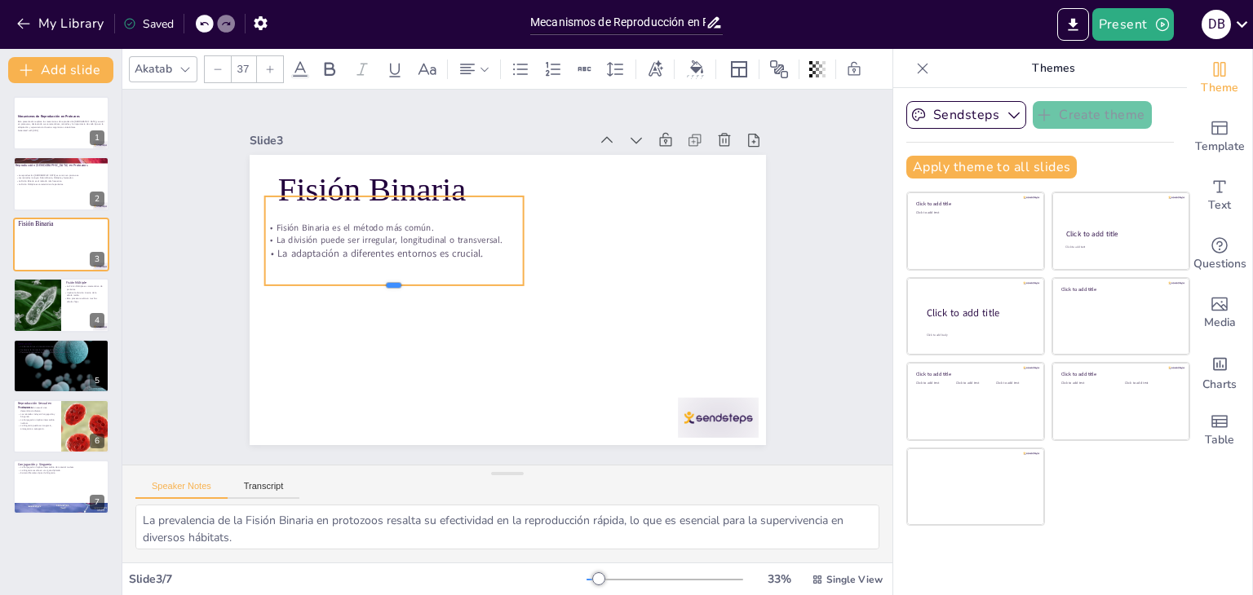
drag, startPoint x: 378, startPoint y: 328, endPoint x: 382, endPoint y: 283, distance: 45.0
click at [382, 283] on div at bounding box center [420, 203] width 183 height 201
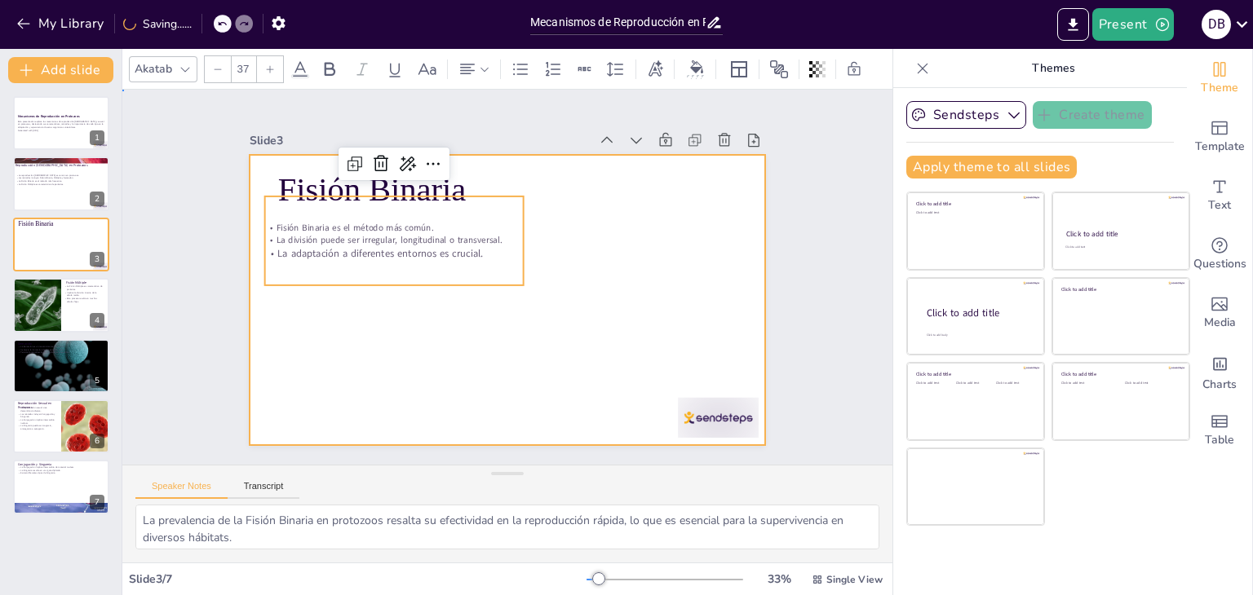
click at [493, 339] on div at bounding box center [519, 297] width 592 height 510
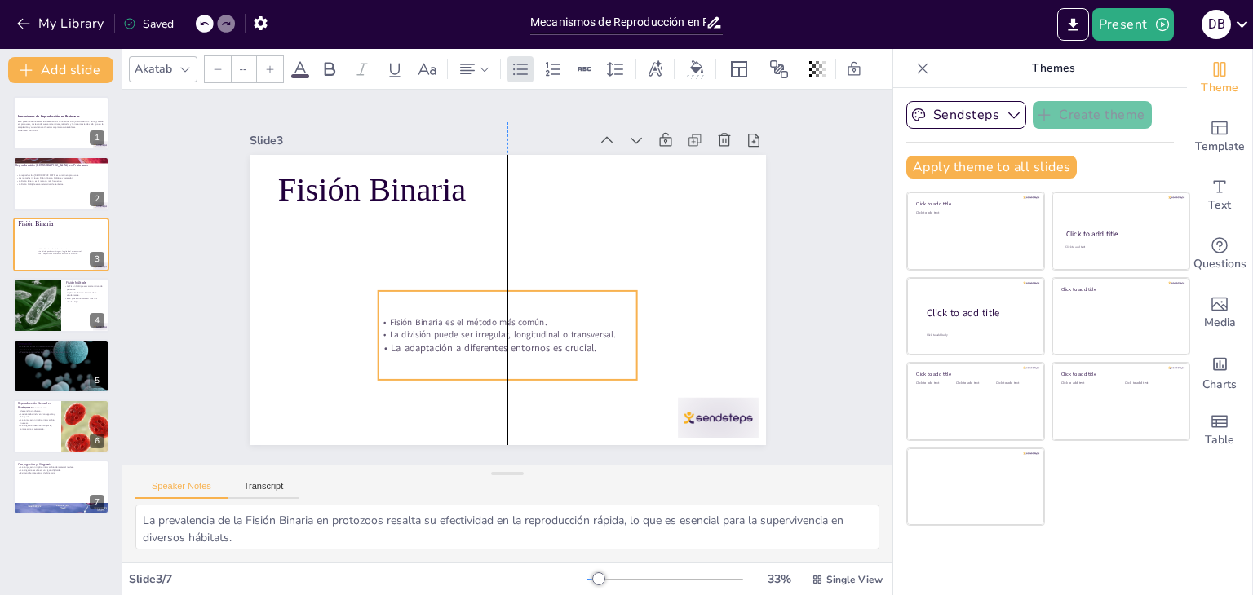
drag, startPoint x: 390, startPoint y: 263, endPoint x: 499, endPoint y: 353, distance: 141.4
click at [499, 353] on div "Fisión Binaria es el método más común. La división puede ser irregular, longitu…" at bounding box center [464, 316] width 240 height 252
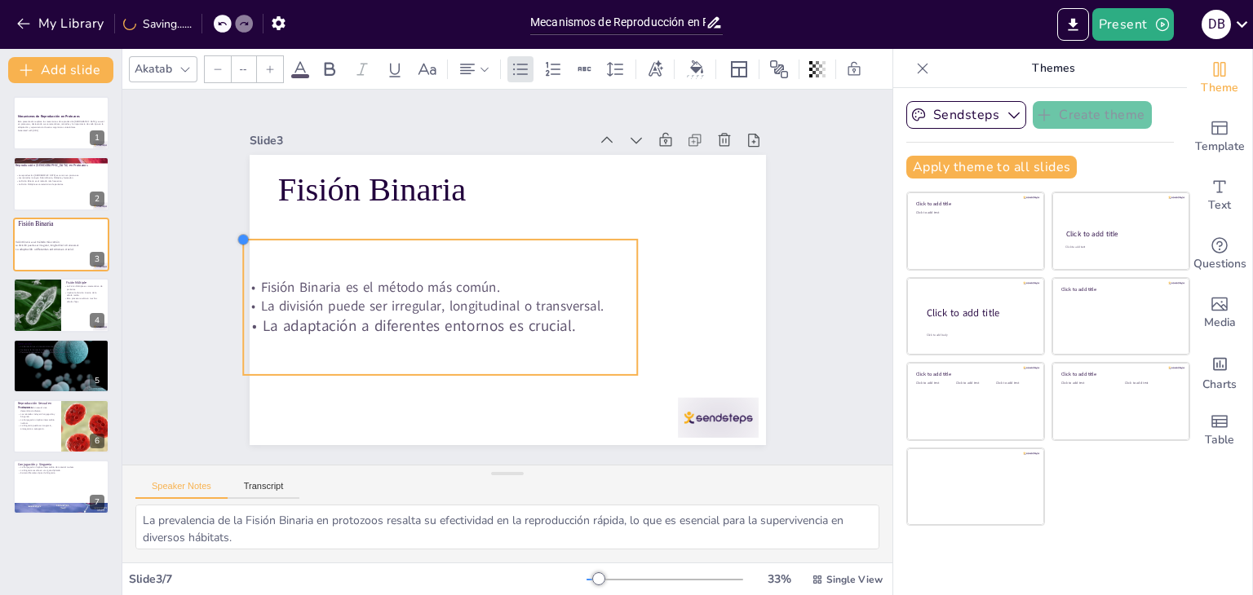
drag, startPoint x: 366, startPoint y: 280, endPoint x: 388, endPoint y: 233, distance: 51.4
click at [388, 233] on div "Fisión Binaria Fisión Binaria es el método más común. La división puede ser irr…" at bounding box center [487, 266] width 510 height 592
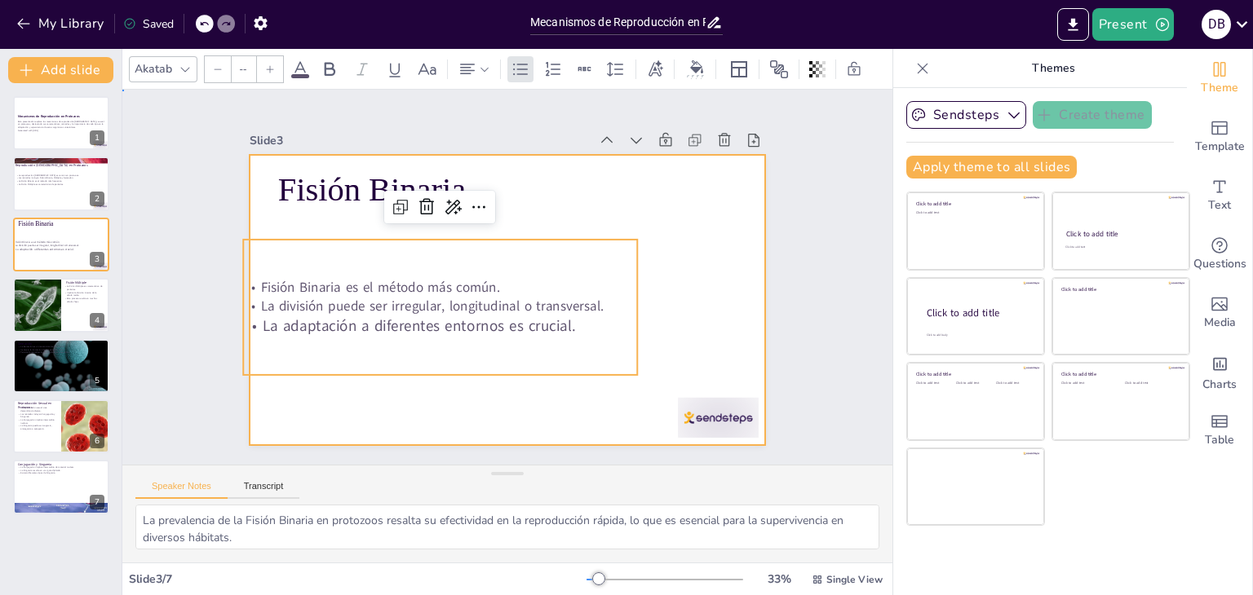
click at [709, 303] on div at bounding box center [529, 281] width 391 height 565
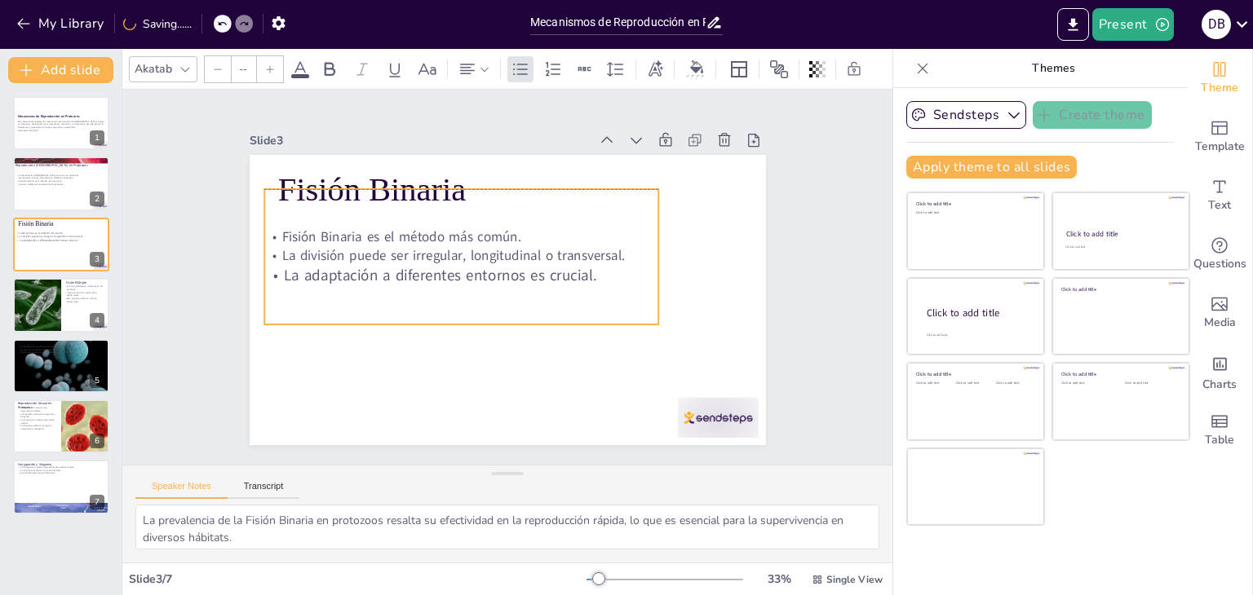
drag, startPoint x: 445, startPoint y: 291, endPoint x: 466, endPoint y: 242, distance: 53.3
click at [466, 242] on p "La división puede ser irregular, longitudinal o transversal." at bounding box center [468, 311] width 177 height 368
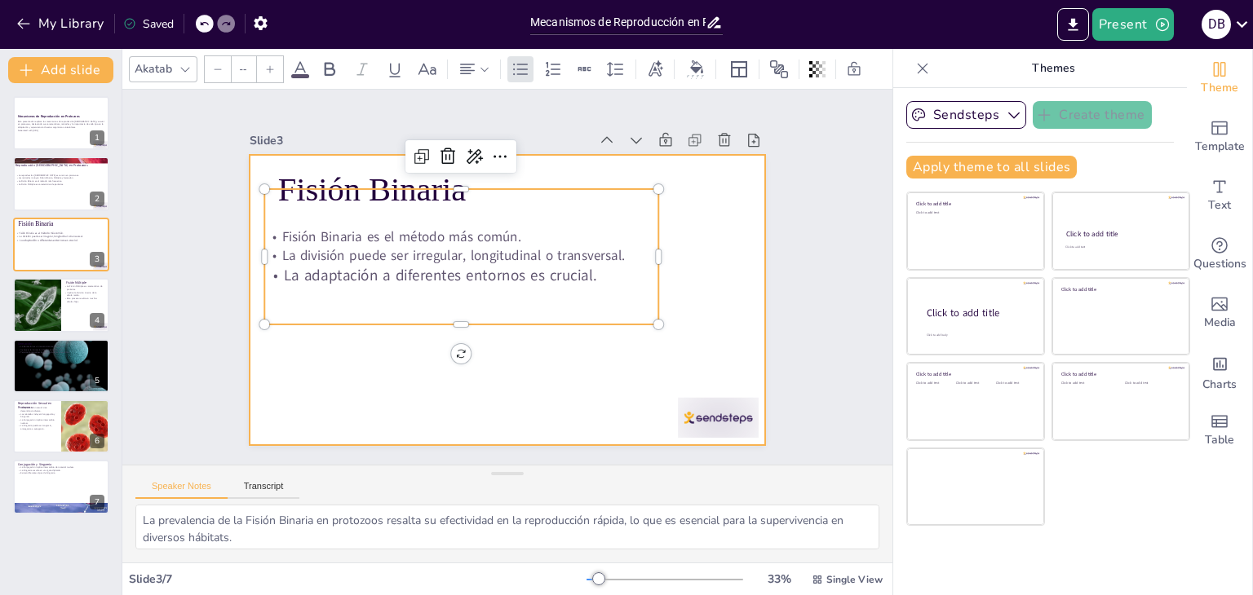
click at [558, 384] on div at bounding box center [485, 281] width 391 height 565
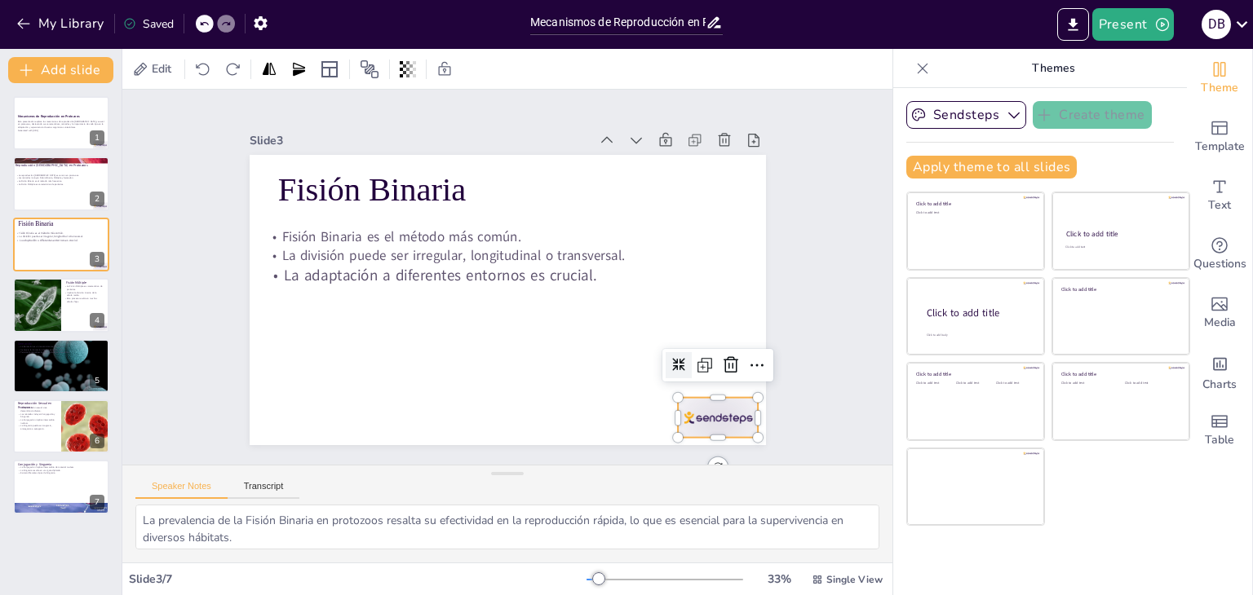
click at [561, 69] on div at bounding box center [523, 25] width 75 height 90
click at [460, 59] on icon at bounding box center [446, 45] width 28 height 28
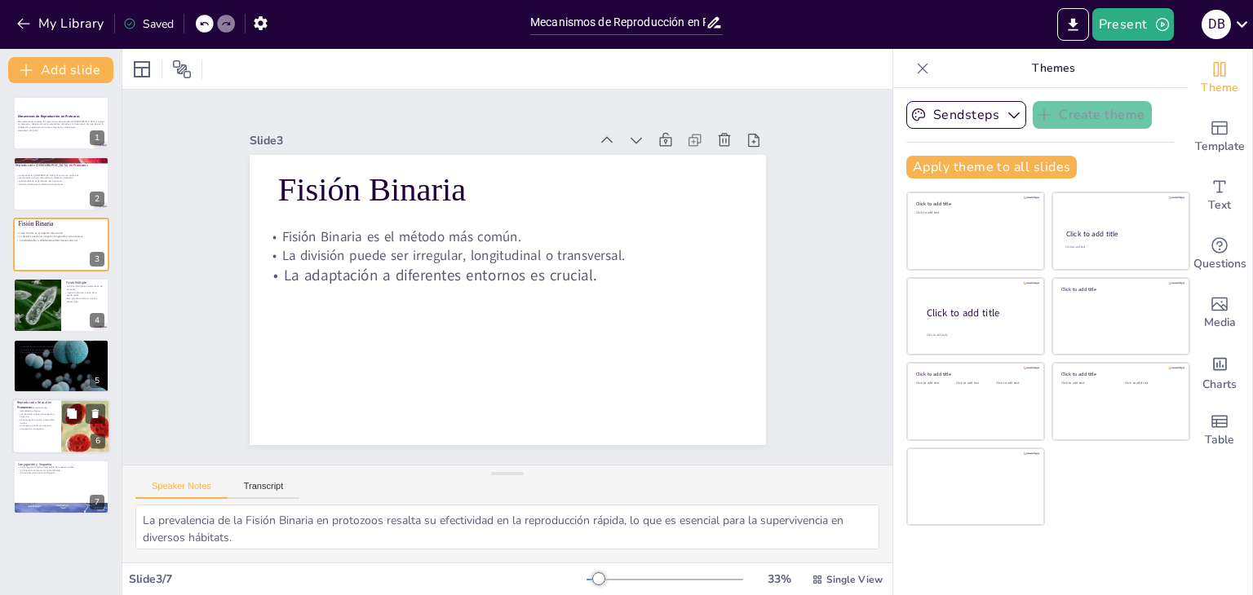
click at [53, 413] on p "Los métodos incluyen Conjugación y Singamia." at bounding box center [36, 416] width 39 height 6
type textarea "La diversidad [MEDICAL_DATA] resultante de la reproducción sexual es esencial p…"
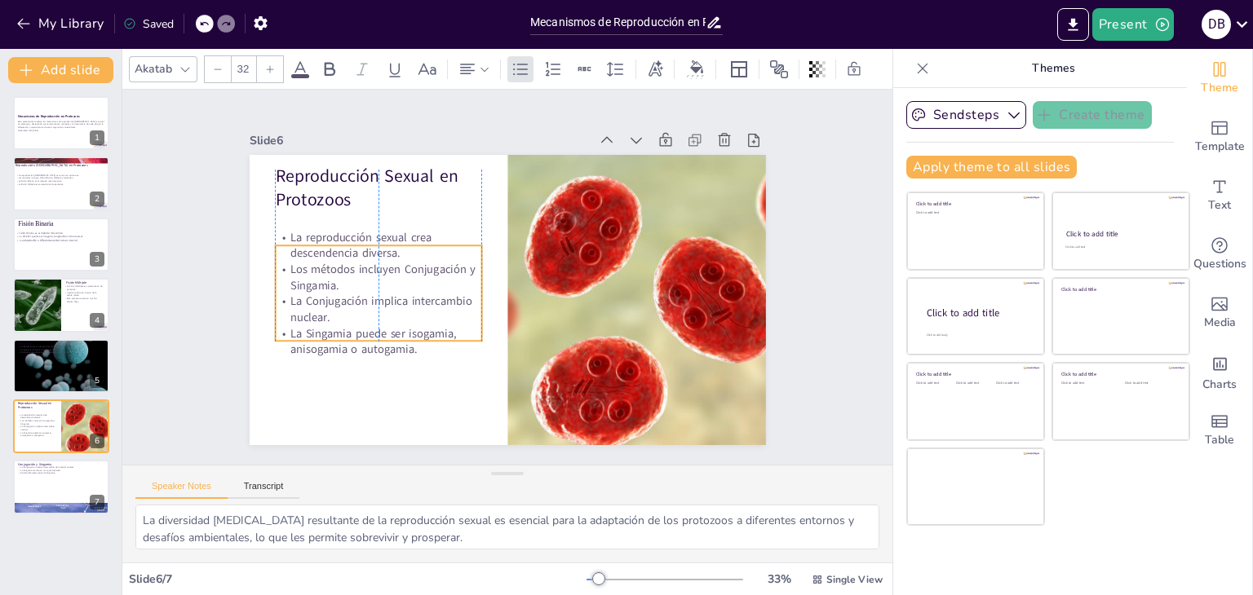
drag, startPoint x: 301, startPoint y: 256, endPoint x: 300, endPoint y: 284, distance: 27.7
click at [469, 248] on p "La Conjugación implica intercambio nuclear." at bounding box center [516, 145] width 95 height 206
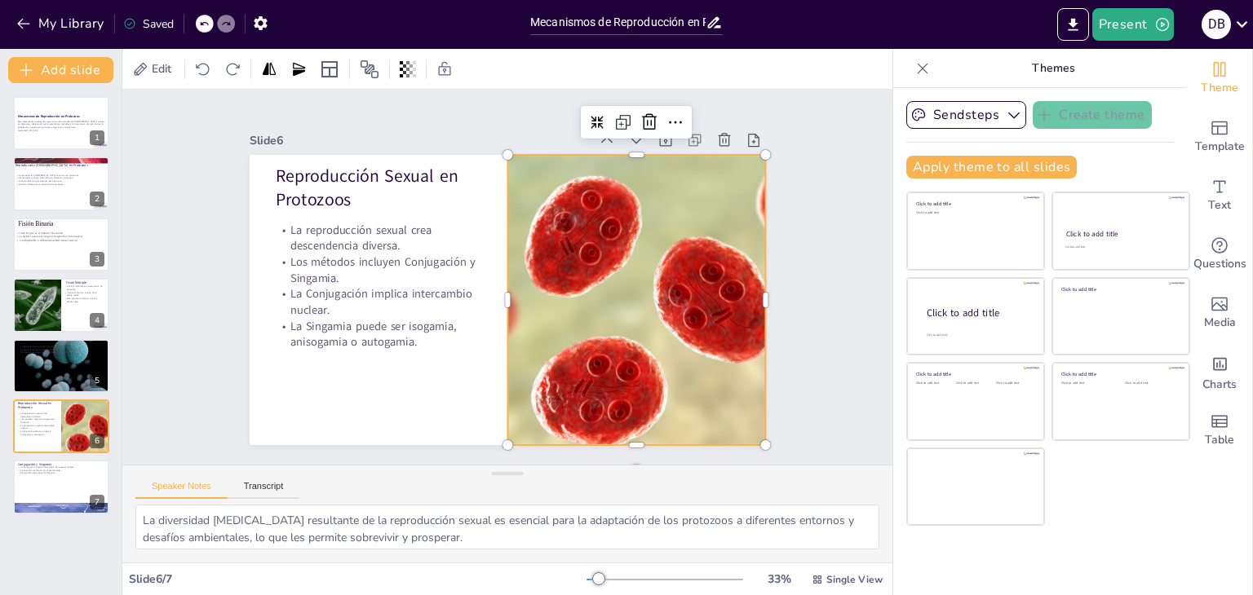
click at [552, 334] on div at bounding box center [498, 408] width 350 height 608
